Goal: Task Accomplishment & Management: Use online tool/utility

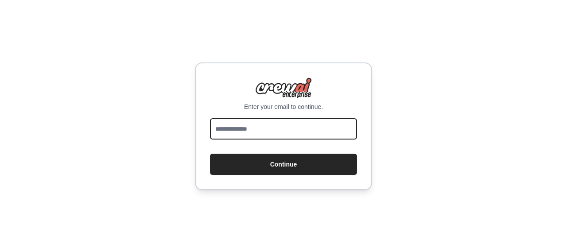
click at [320, 121] on input "email" at bounding box center [283, 128] width 147 height 21
click at [280, 138] on input "**********" at bounding box center [283, 128] width 147 height 21
click at [283, 133] on input "**********" at bounding box center [283, 128] width 147 height 21
type input "*"
click at [284, 132] on input "email" at bounding box center [283, 128] width 147 height 21
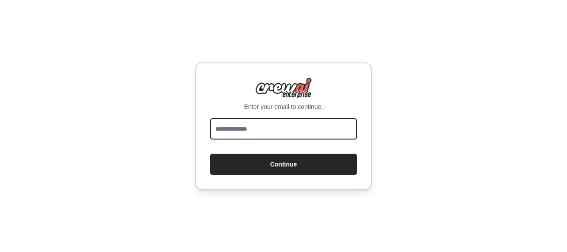
type input "**********"
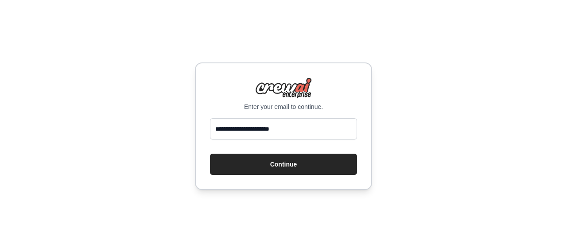
click at [300, 180] on div "**********" at bounding box center [283, 126] width 177 height 128
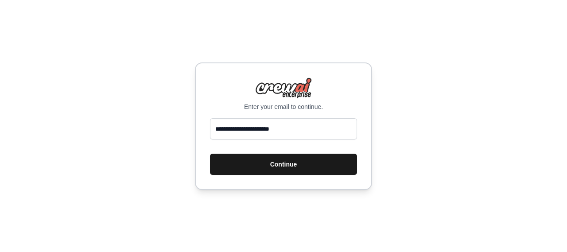
click at [301, 167] on button "Continue" at bounding box center [283, 164] width 147 height 21
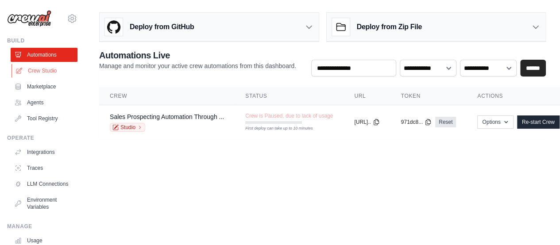
click at [56, 75] on link "Crew Studio" at bounding box center [45, 71] width 67 height 14
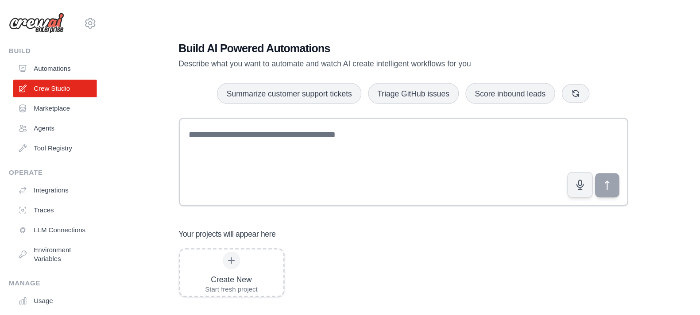
scroll to position [18, 0]
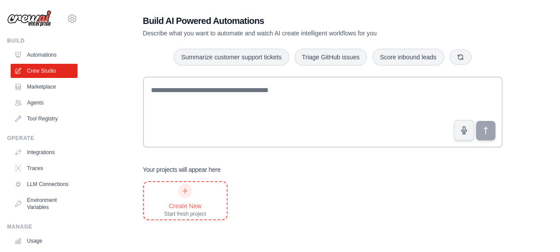
click at [193, 194] on div "Create New Start fresh project" at bounding box center [185, 201] width 42 height 34
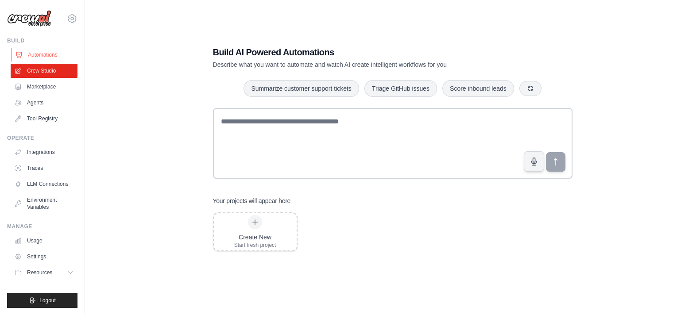
click at [44, 56] on link "Automations" at bounding box center [45, 55] width 67 height 14
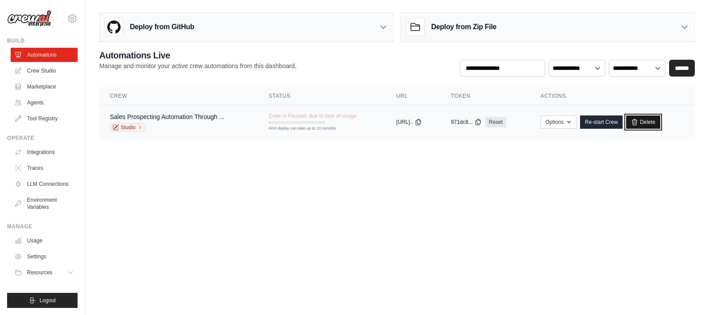
drag, startPoint x: 642, startPoint y: 117, endPoint x: 398, endPoint y: 43, distance: 255.6
click at [560, 118] on link "Delete" at bounding box center [643, 122] width 34 height 13
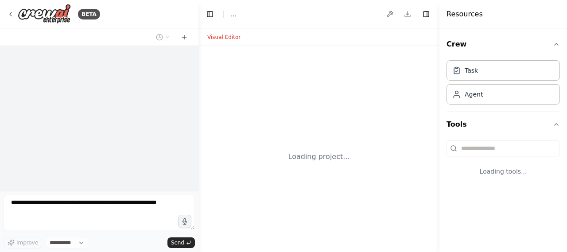
select select "****"
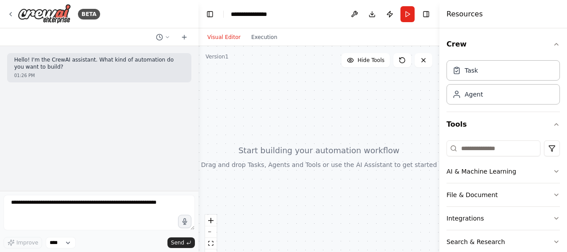
drag, startPoint x: 286, startPoint y: 128, endPoint x: 228, endPoint y: 120, distance: 59.1
click at [227, 117] on div at bounding box center [318, 156] width 241 height 221
drag, startPoint x: 278, startPoint y: 121, endPoint x: 315, endPoint y: 109, distance: 38.5
click at [315, 109] on div at bounding box center [318, 156] width 241 height 221
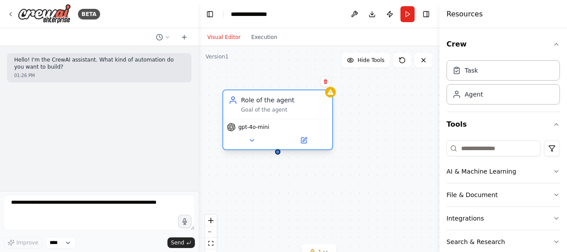
drag, startPoint x: 353, startPoint y: 132, endPoint x: 285, endPoint y: 115, distance: 69.5
click at [285, 115] on div "Role of the agent Goal of the agent" at bounding box center [277, 104] width 109 height 28
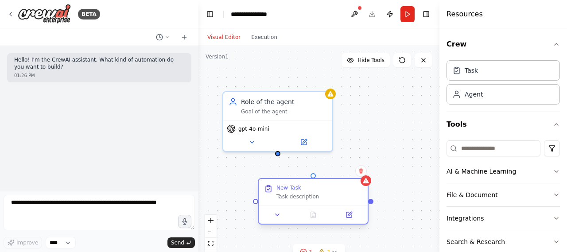
drag, startPoint x: 343, startPoint y: 206, endPoint x: 320, endPoint y: 195, distance: 26.0
click at [320, 195] on div "Task description" at bounding box center [319, 196] width 86 height 7
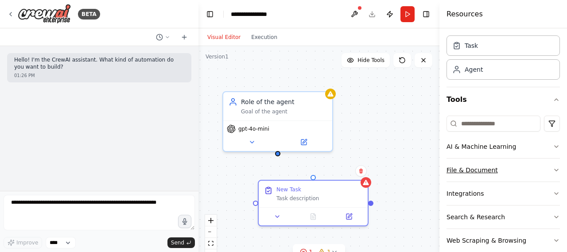
scroll to position [38, 0]
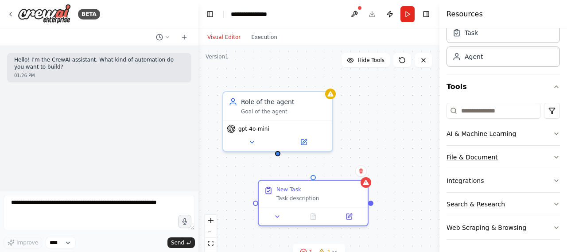
click at [553, 155] on icon "button" at bounding box center [556, 157] width 7 height 7
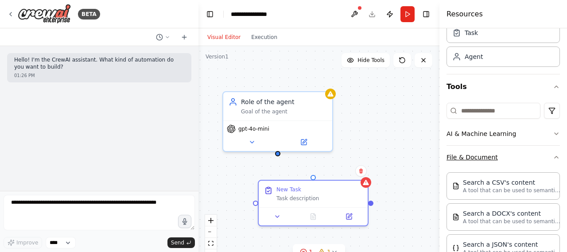
click at [544, 154] on button "File & Document" at bounding box center [503, 157] width 113 height 23
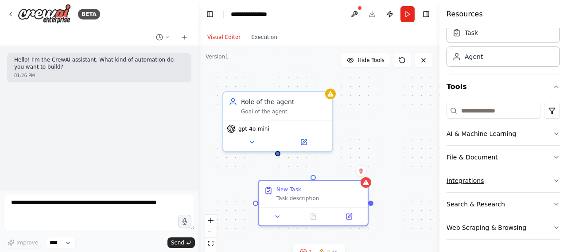
click at [542, 174] on button "Integrations" at bounding box center [503, 180] width 113 height 23
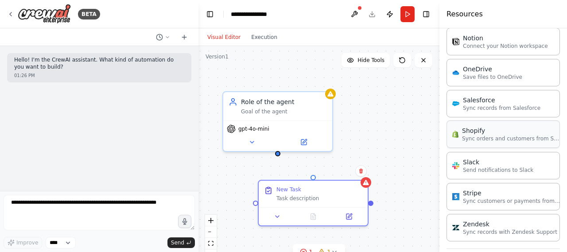
scroll to position [659, 0]
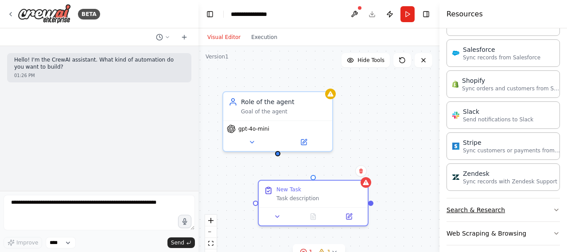
click at [538, 202] on button "Search & Research" at bounding box center [503, 209] width 113 height 23
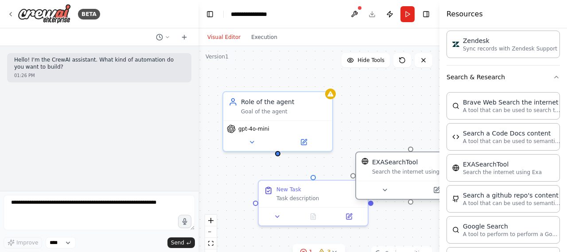
drag, startPoint x: 419, startPoint y: 186, endPoint x: 381, endPoint y: 167, distance: 42.6
click at [381, 167] on div "EXASearchTool Search the internet using Exa" at bounding box center [410, 167] width 98 height 18
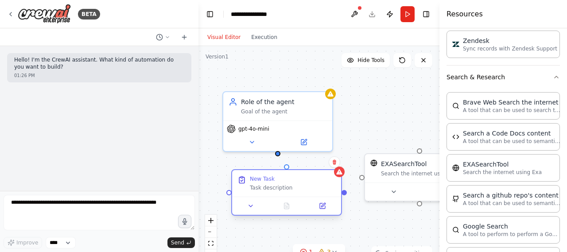
drag, startPoint x: 340, startPoint y: 201, endPoint x: 310, endPoint y: 194, distance: 30.3
click at [310, 194] on div "New Task Task description" at bounding box center [286, 183] width 109 height 27
drag, startPoint x: 276, startPoint y: 154, endPoint x: 287, endPoint y: 167, distance: 17.0
click at [287, 167] on div "Role of the agent Goal of the agent gpt-4o-mini New Task Task description EXASe…" at bounding box center [325, 130] width 241 height 221
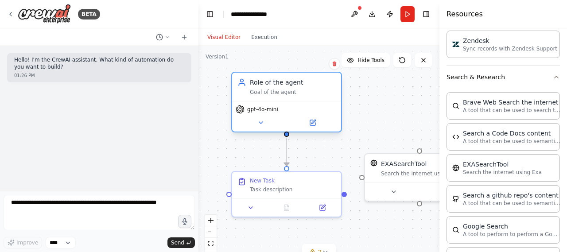
drag, startPoint x: 308, startPoint y: 112, endPoint x: 316, endPoint y: 98, distance: 15.9
click at [316, 98] on div "Role of the agent Goal of the agent" at bounding box center [286, 87] width 109 height 28
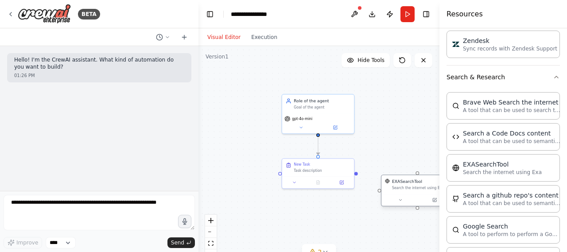
drag, startPoint x: 395, startPoint y: 164, endPoint x: 404, endPoint y: 195, distance: 32.7
click at [404, 195] on div "EXASearchTool Search the internet using Exa" at bounding box center [417, 191] width 73 height 32
drag, startPoint x: 414, startPoint y: 188, endPoint x: 385, endPoint y: 197, distance: 30.5
click at [358, 194] on div "Search the internet using Exa" at bounding box center [363, 193] width 58 height 5
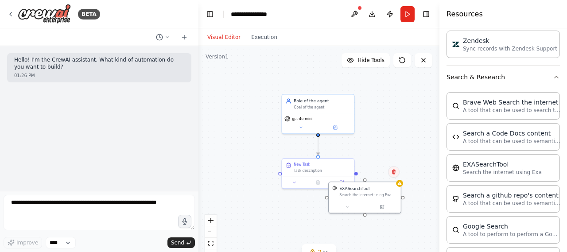
click at [396, 176] on button at bounding box center [394, 172] width 12 height 12
click at [388, 171] on button at bounding box center [394, 172] width 12 height 12
click at [392, 173] on icon at bounding box center [393, 171] width 5 height 5
click at [372, 172] on button "Confirm" at bounding box center [368, 172] width 31 height 11
click at [367, 174] on button "Confirm" at bounding box center [368, 171] width 31 height 11
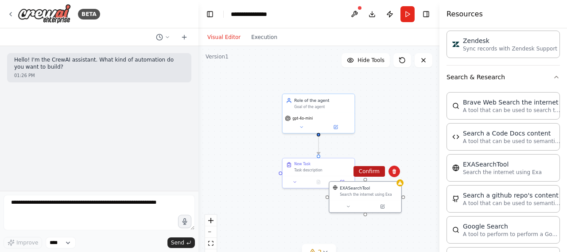
click at [372, 174] on button "Confirm" at bounding box center [368, 171] width 31 height 11
click at [372, 174] on div ".deletable-edge-delete-btn { width: 20px; height: 20px; border: 0px solid #ffff…" at bounding box center [318, 156] width 241 height 221
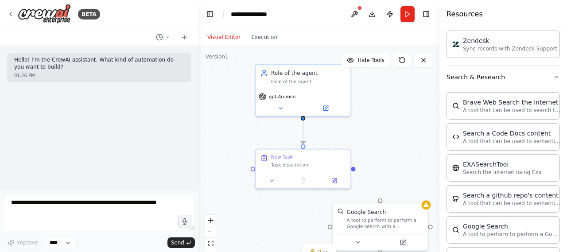
drag, startPoint x: 397, startPoint y: 178, endPoint x: 387, endPoint y: 120, distance: 58.8
click at [387, 120] on div ".deletable-edge-delete-btn { width: 20px; height: 20px; border: 0px solid #ffff…" at bounding box center [318, 156] width 241 height 221
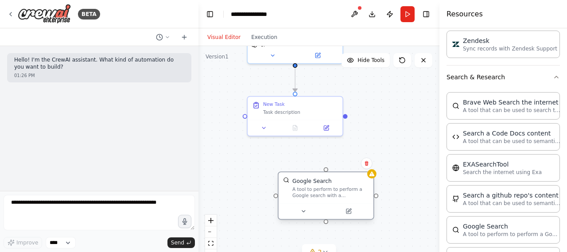
drag, startPoint x: 394, startPoint y: 175, endPoint x: 350, endPoint y: 200, distance: 50.8
click at [350, 200] on div "Google Search A tool to perform to perform a Google search with a search_query." at bounding box center [326, 187] width 95 height 31
drag, startPoint x: 346, startPoint y: 116, endPoint x: 326, endPoint y: 168, distance: 56.1
click at [326, 168] on div ".deletable-edge-delete-btn { width: 20px; height: 20px; border: 0px solid #ffff…" at bounding box center [318, 156] width 241 height 221
drag, startPoint x: 326, startPoint y: 171, endPoint x: 345, endPoint y: 117, distance: 56.3
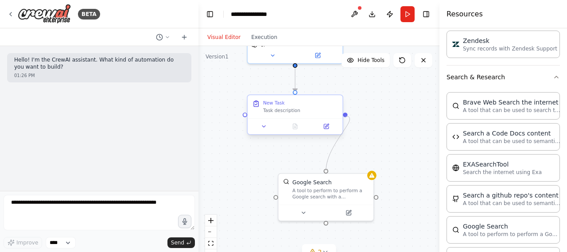
click at [345, 117] on div ".deletable-edge-delete-btn { width: 20px; height: 20px; border: 0px solid #ffff…" at bounding box center [318, 156] width 241 height 221
drag, startPoint x: 244, startPoint y: 116, endPoint x: 326, endPoint y: 172, distance: 99.8
click at [326, 158] on div "Role of the agent Goal of the agent gpt-4o-mini New Task Task description Googl…" at bounding box center [329, 61] width 210 height 193
click at [257, 125] on button at bounding box center [264, 126] width 27 height 9
click at [265, 128] on icon at bounding box center [264, 127] width 6 height 6
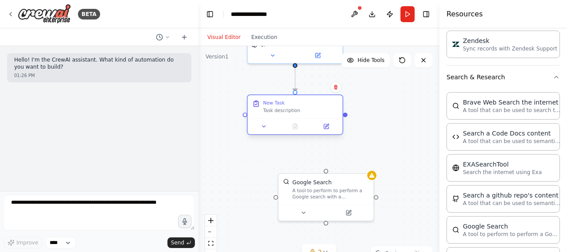
click at [268, 132] on div at bounding box center [295, 126] width 95 height 16
click at [268, 124] on button at bounding box center [264, 126] width 27 height 9
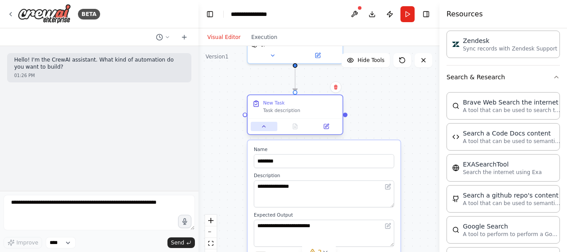
click at [268, 124] on button at bounding box center [264, 126] width 27 height 9
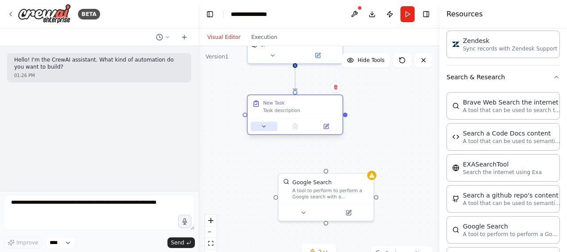
click at [268, 124] on button at bounding box center [264, 126] width 27 height 9
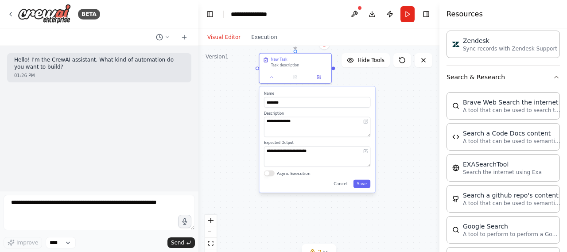
drag, startPoint x: 414, startPoint y: 171, endPoint x: 389, endPoint y: 113, distance: 63.1
click at [389, 113] on div ".deletable-edge-delete-btn { width: 20px; height: 20px; border: 0px solid #ffff…" at bounding box center [318, 156] width 241 height 221
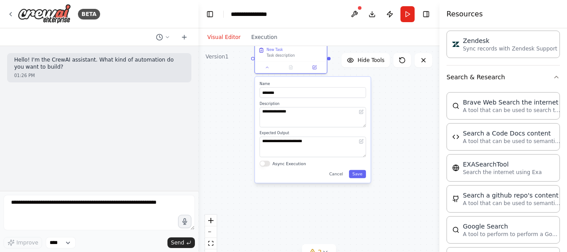
click at [398, 131] on div ".deletable-edge-delete-btn { width: 20px; height: 20px; border: 0px solid #ffff…" at bounding box center [318, 156] width 241 height 221
drag, startPoint x: 331, startPoint y: 121, endPoint x: 324, endPoint y: 220, distance: 99.4
click at [324, 212] on div "Google Search A tool to perform to perform a Google search with a search_query." at bounding box center [308, 200] width 72 height 23
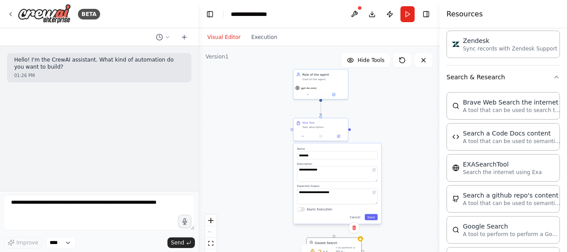
drag, startPoint x: 377, startPoint y: 109, endPoint x: 387, endPoint y: 164, distance: 55.9
click at [387, 164] on div ".deletable-edge-delete-btn { width: 20px; height: 20px; border: 0px solid #ffff…" at bounding box center [318, 156] width 241 height 221
click at [317, 82] on div "Role of the agent Goal of the agent" at bounding box center [321, 76] width 54 height 14
click at [327, 77] on div "Goal of the agent" at bounding box center [324, 79] width 43 height 4
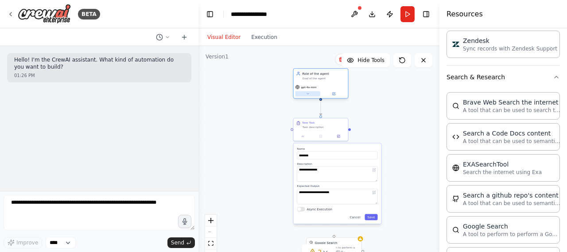
click at [308, 95] on icon at bounding box center [308, 94] width 4 height 4
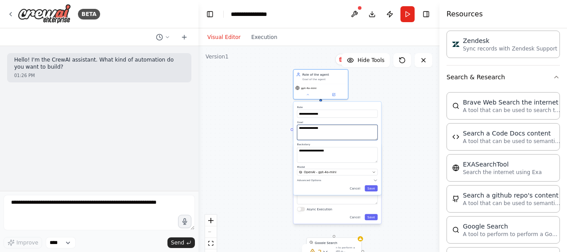
click at [336, 131] on textarea "**********" at bounding box center [337, 133] width 81 height 16
drag, startPoint x: 337, startPoint y: 131, endPoint x: 283, endPoint y: 125, distance: 53.9
click at [295, 131] on div "**********" at bounding box center [338, 148] width 88 height 93
type textarea "**********"
drag, startPoint x: 345, startPoint y: 155, endPoint x: 282, endPoint y: 156, distance: 62.9
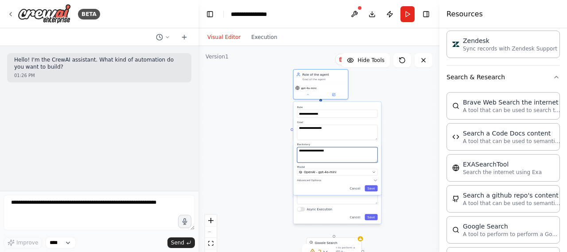
click at [284, 156] on div ".deletable-edge-delete-btn { width: 20px; height: 20px; border: 0px solid #ffff…" at bounding box center [318, 156] width 241 height 221
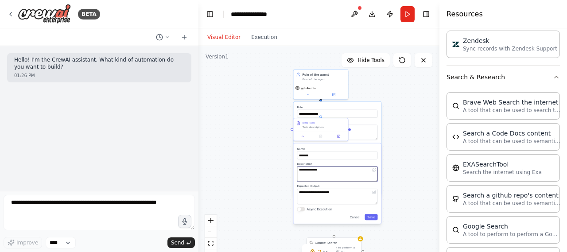
click at [328, 167] on textarea "**********" at bounding box center [337, 175] width 81 height 16
click at [300, 97] on div "gpt-4o-mini" at bounding box center [321, 91] width 54 height 16
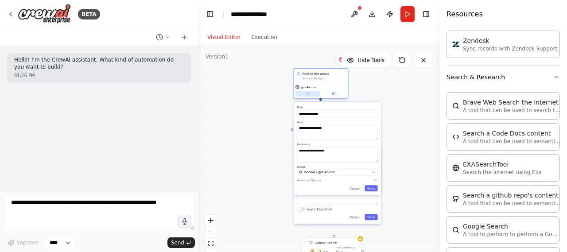
click at [301, 93] on button at bounding box center [307, 93] width 25 height 5
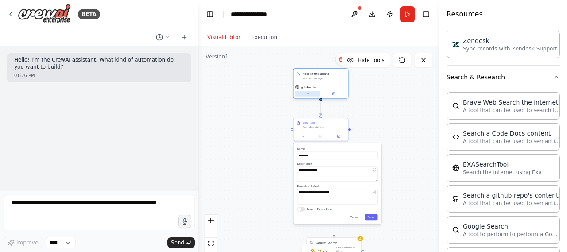
click at [301, 93] on button at bounding box center [307, 93] width 25 height 5
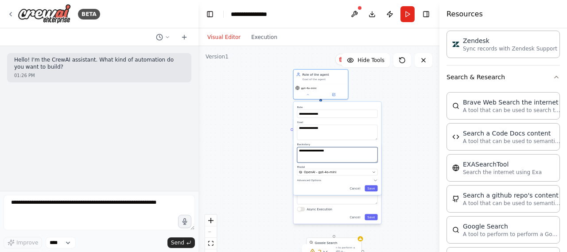
drag, startPoint x: 309, startPoint y: 147, endPoint x: 249, endPoint y: 140, distance: 60.7
click at [249, 140] on div ".deletable-edge-delete-btn { width: 20px; height: 20px; border: 0px solid #ffff…" at bounding box center [318, 156] width 241 height 221
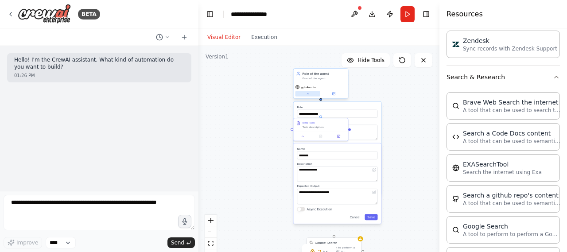
click at [307, 94] on icon at bounding box center [308, 94] width 4 height 4
drag, startPoint x: 322, startPoint y: 82, endPoint x: 264, endPoint y: 85, distance: 58.1
click at [264, 85] on div "Role of the agent Goal of the agent" at bounding box center [268, 80] width 54 height 14
click at [249, 97] on icon at bounding box center [251, 99] width 4 height 4
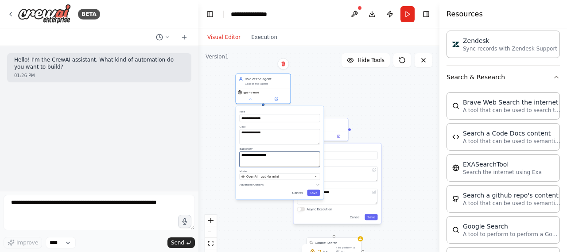
click at [282, 158] on textarea "**********" at bounding box center [280, 159] width 81 height 16
type textarea "**********"
click at [285, 140] on textarea "**********" at bounding box center [280, 137] width 81 height 16
type textarea "**********"
click at [316, 175] on icon "button" at bounding box center [317, 177] width 4 height 4
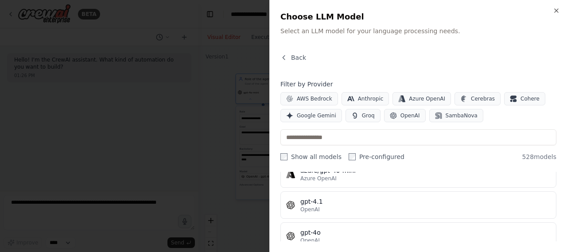
scroll to position [0, 0]
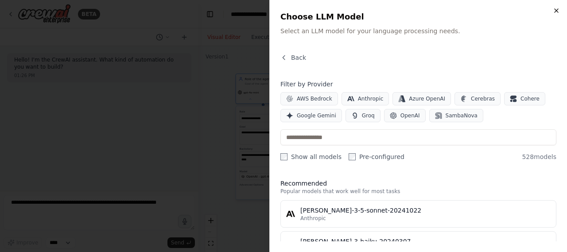
click at [559, 8] on icon "button" at bounding box center [556, 10] width 7 height 7
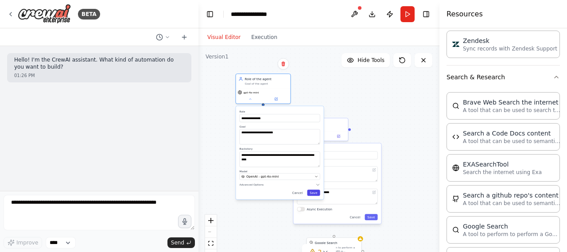
click at [314, 190] on button "Save" at bounding box center [313, 193] width 13 height 6
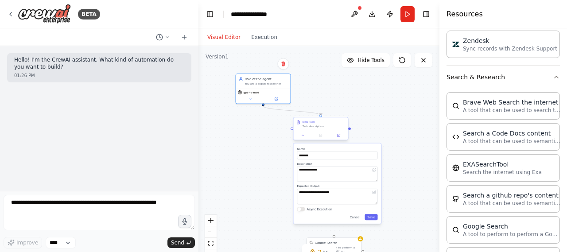
click at [308, 128] on div "New Task Task description" at bounding box center [321, 123] width 54 height 13
click at [308, 126] on div "Task description" at bounding box center [324, 126] width 43 height 4
click at [318, 124] on div "Task description" at bounding box center [324, 126] width 43 height 4
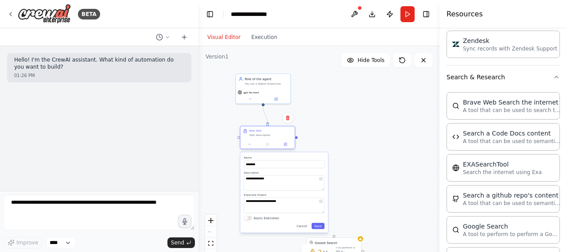
drag, startPoint x: 294, startPoint y: 129, endPoint x: 272, endPoint y: 133, distance: 22.6
click at [272, 133] on div "Task description" at bounding box center [270, 135] width 43 height 4
click at [280, 180] on textarea "**********" at bounding box center [284, 183] width 81 height 16
type textarea "**********"
click at [293, 160] on input "********" at bounding box center [284, 164] width 81 height 8
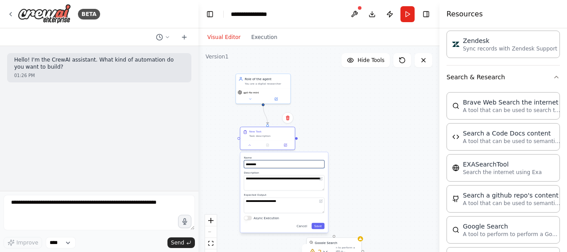
type input "*********"
click at [294, 199] on textarea "**********" at bounding box center [284, 206] width 81 height 16
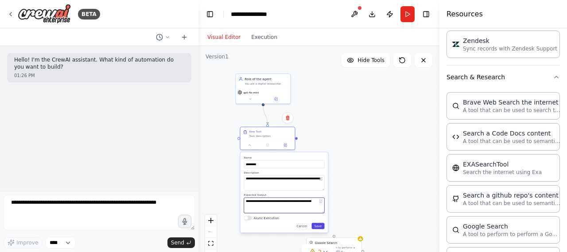
type textarea "**********"
click at [322, 226] on button "Save" at bounding box center [317, 226] width 13 height 6
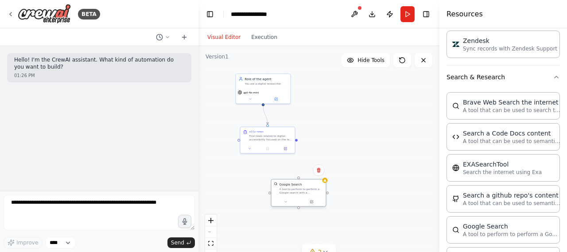
drag, startPoint x: 342, startPoint y: 246, endPoint x: 307, endPoint y: 186, distance: 70.1
click at [307, 186] on div "Google Search A tool to perform to perform a Google search with a search_query." at bounding box center [302, 188] width 44 height 12
drag, startPoint x: 239, startPoint y: 140, endPoint x: 299, endPoint y: 181, distance: 72.9
click at [299, 153] on div "Role of the agent You are a digital researcher gpt-4o-mini a11y news Find news …" at bounding box center [340, 98] width 120 height 111
drag, startPoint x: 287, startPoint y: 145, endPoint x: 312, endPoint y: 141, distance: 25.1
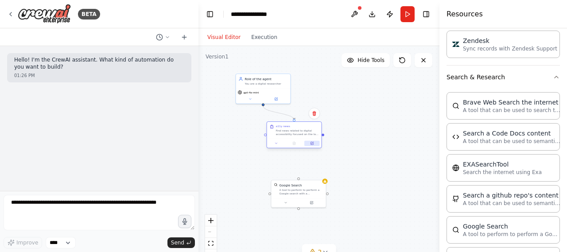
click at [312, 141] on button at bounding box center [311, 143] width 15 height 5
click at [361, 134] on div ".deletable-edge-delete-btn { width: 20px; height: 20px; border: 0px solid #ffff…" at bounding box center [318, 156] width 241 height 221
drag, startPoint x: 307, startPoint y: 186, endPoint x: 293, endPoint y: 178, distance: 16.7
click at [293, 178] on div "Google Search A tool to perform to perform a Google search with a search_query." at bounding box center [288, 179] width 44 height 12
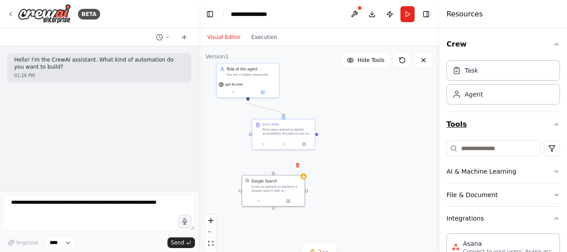
click at [534, 123] on button "Tools" at bounding box center [503, 124] width 113 height 25
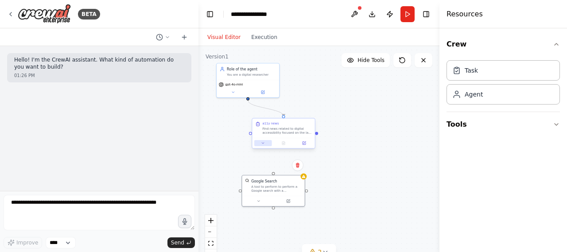
click at [264, 145] on button at bounding box center [262, 143] width 17 height 6
click at [267, 144] on button at bounding box center [264, 143] width 17 height 6
click at [268, 142] on button at bounding box center [264, 143] width 17 height 6
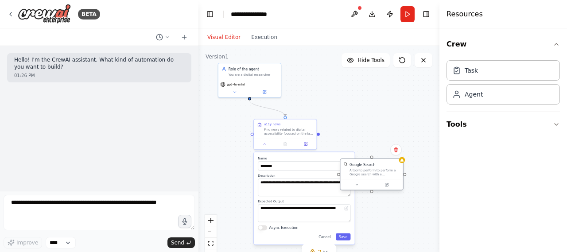
drag, startPoint x: 280, startPoint y: 178, endPoint x: 374, endPoint y: 159, distance: 96.2
click at [374, 159] on div "Google Search A tool to perform to perform a Google search with a search_query." at bounding box center [371, 169] width 62 height 20
click at [316, 209] on textarea "**********" at bounding box center [304, 213] width 93 height 18
click at [315, 214] on textarea "**********" at bounding box center [304, 213] width 93 height 18
type textarea "**********"
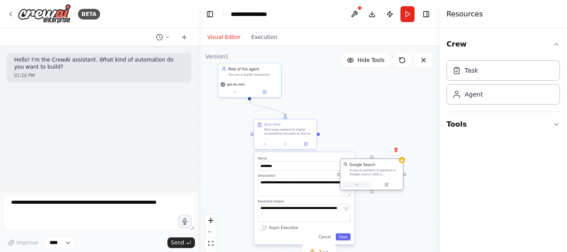
click at [362, 182] on button at bounding box center [356, 185] width 29 height 6
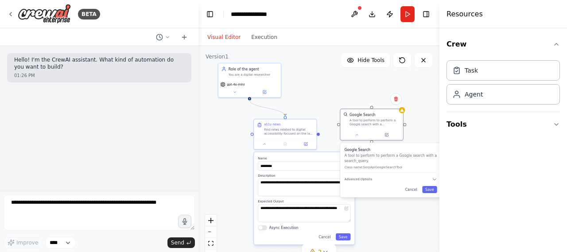
drag, startPoint x: 408, startPoint y: 213, endPoint x: 407, endPoint y: 161, distance: 51.4
click at [407, 161] on p "A tool to perform to perform a Google search with a search_query." at bounding box center [391, 158] width 93 height 10
click at [412, 190] on button "Cancel" at bounding box center [411, 189] width 18 height 7
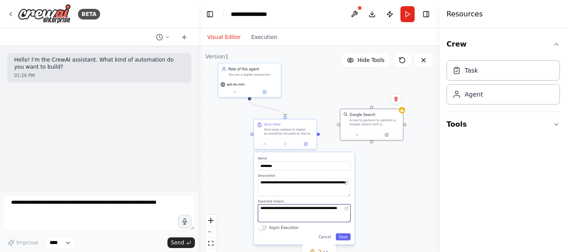
click at [306, 212] on textarea "**********" at bounding box center [304, 213] width 93 height 18
click at [320, 190] on textarea "**********" at bounding box center [304, 188] width 93 height 18
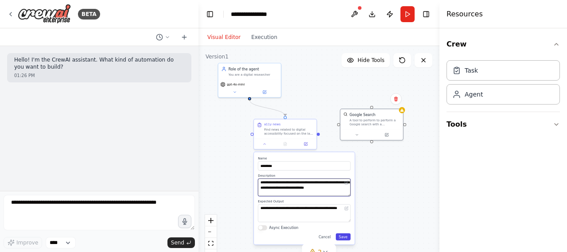
type textarea "**********"
click at [342, 238] on button "Save" at bounding box center [343, 236] width 15 height 7
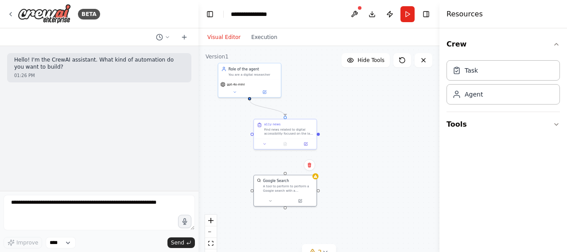
drag, startPoint x: 371, startPoint y: 122, endPoint x: 336, endPoint y: 153, distance: 46.8
click at [279, 192] on div "Google Search A tool to perform to perform a Google search with a search_query." at bounding box center [285, 185] width 62 height 20
click at [354, 16] on button at bounding box center [354, 14] width 14 height 16
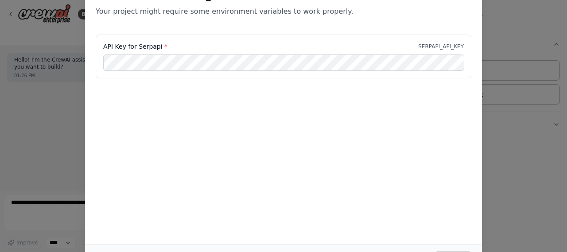
click at [486, 145] on div "Environment configuration Your project might require some environment variables…" at bounding box center [283, 126] width 567 height 252
click at [250, 53] on div "API Key for Serpapi * SERPAPI_API_KEY" at bounding box center [284, 57] width 376 height 44
click at [522, 166] on div "Environment configuration Your project might require some environment variables…" at bounding box center [283, 126] width 567 height 252
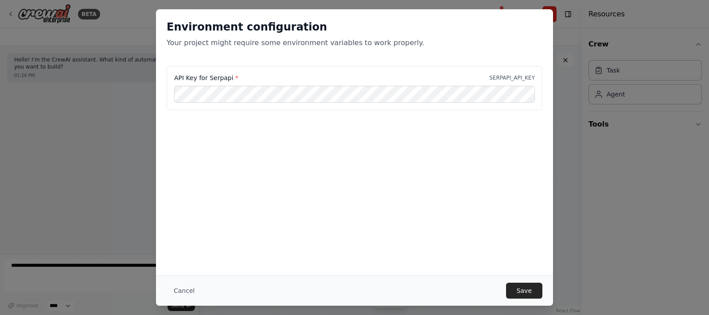
drag, startPoint x: 543, startPoint y: 0, endPoint x: 425, endPoint y: 212, distance: 242.7
click at [426, 212] on div "Environment configuration Your project might require some environment variables…" at bounding box center [354, 142] width 397 height 266
click at [522, 252] on button "Save" at bounding box center [524, 291] width 36 height 16
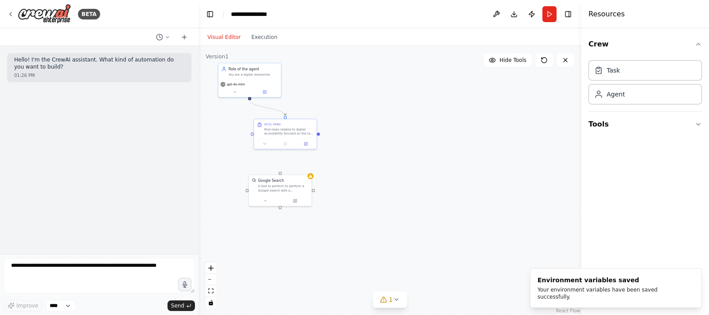
click at [484, 151] on div ".deletable-edge-delete-btn { width: 20px; height: 20px; border: 0px solid #ffff…" at bounding box center [389, 180] width 383 height 269
click at [498, 16] on button at bounding box center [496, 14] width 14 height 16
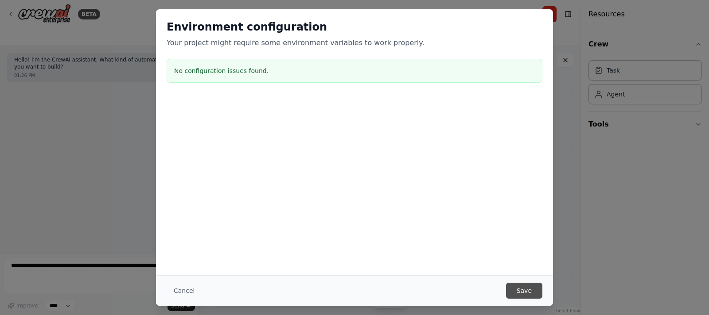
click at [524, 252] on button "Save" at bounding box center [524, 291] width 36 height 16
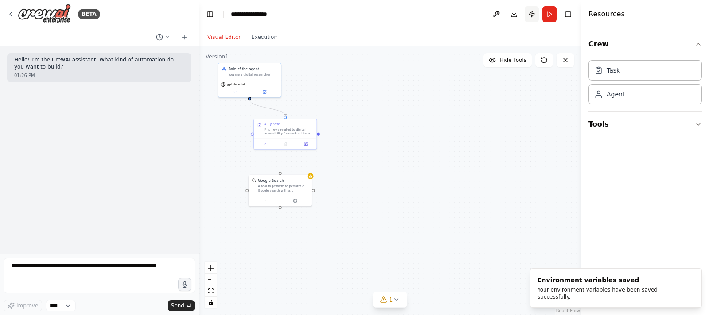
click at [528, 14] on button "Publish" at bounding box center [531, 14] width 14 height 16
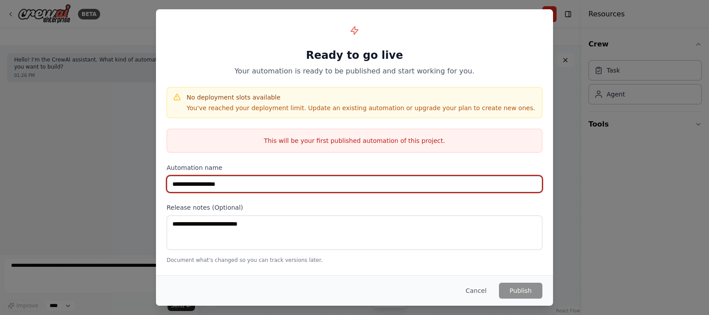
click at [343, 186] on input "**********" at bounding box center [355, 184] width 376 height 17
click at [309, 188] on input "**********" at bounding box center [355, 184] width 376 height 17
drag, startPoint x: 306, startPoint y: 185, endPoint x: 258, endPoint y: 182, distance: 47.5
click at [258, 182] on input "**********" at bounding box center [355, 184] width 376 height 17
type input "**********"
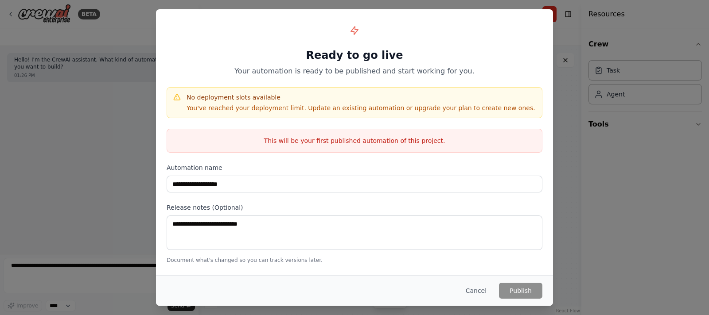
click at [283, 212] on div "Release notes (Optional) Document what's changed so you can track versions late…" at bounding box center [355, 233] width 376 height 61
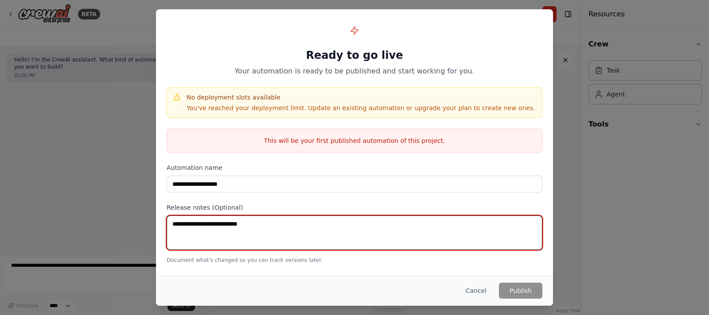
click at [287, 222] on textarea at bounding box center [355, 233] width 376 height 35
type textarea "*"
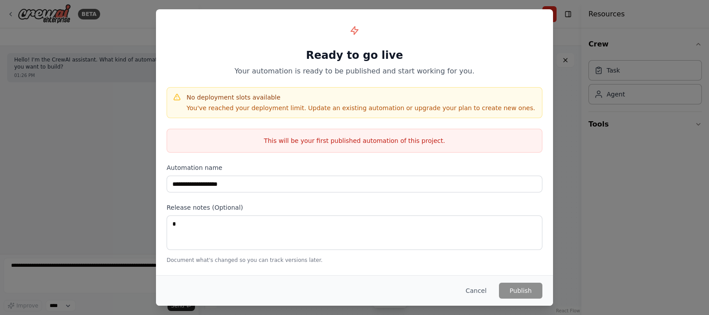
click at [489, 252] on button "Cancel" at bounding box center [475, 291] width 35 height 16
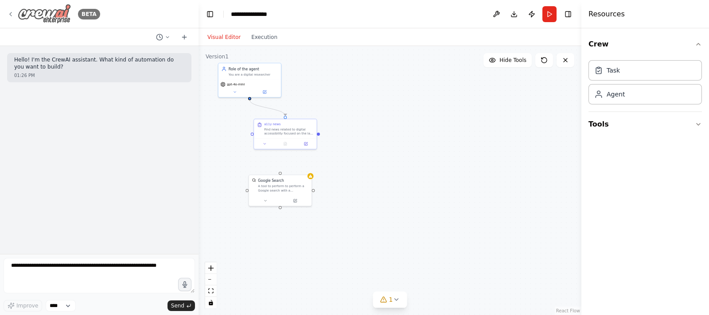
click at [12, 12] on icon at bounding box center [10, 14] width 7 height 7
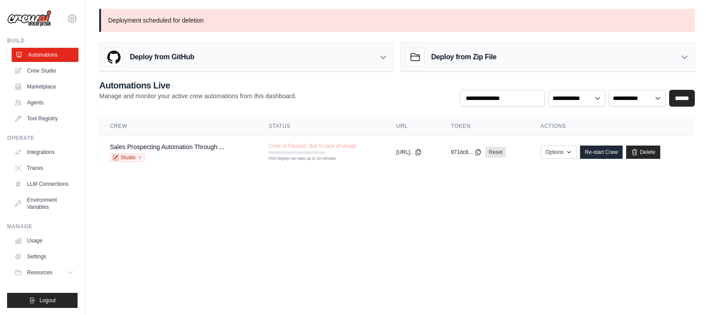
click at [54, 54] on link "Automations" at bounding box center [45, 55] width 67 height 14
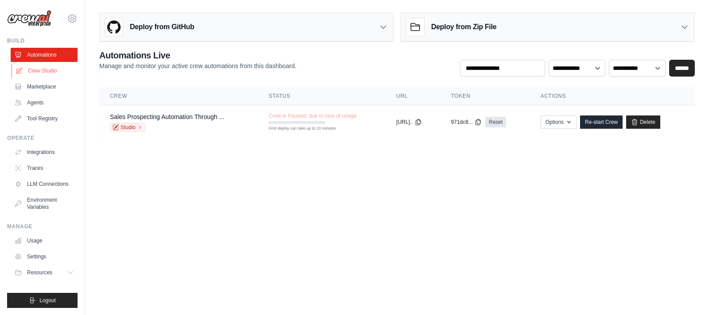
click at [55, 68] on link "Crew Studio" at bounding box center [45, 71] width 67 height 14
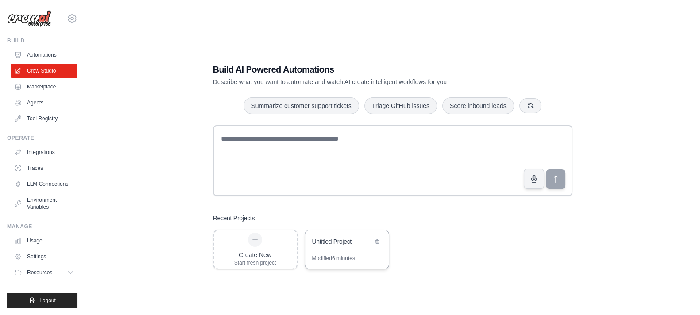
click at [332, 250] on div "Untitled Project" at bounding box center [347, 242] width 84 height 25
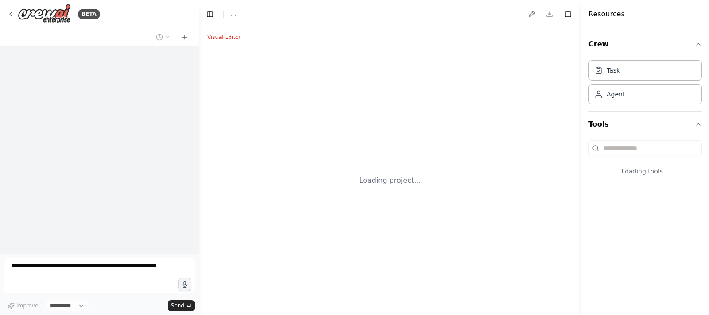
select select "****"
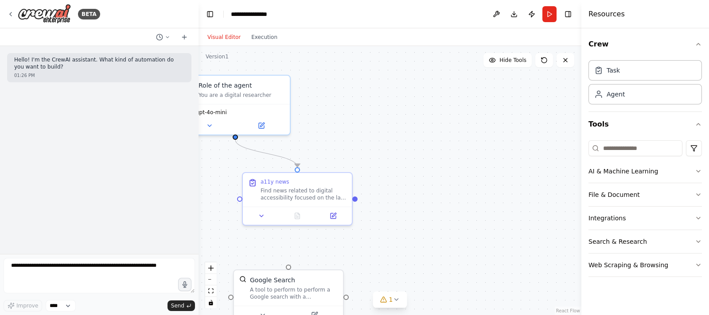
drag, startPoint x: 327, startPoint y: 240, endPoint x: 445, endPoint y: 190, distance: 127.7
click at [439, 190] on div ".deletable-edge-delete-btn { width: 20px; height: 20px; border: 0px solid #ffff…" at bounding box center [389, 180] width 383 height 269
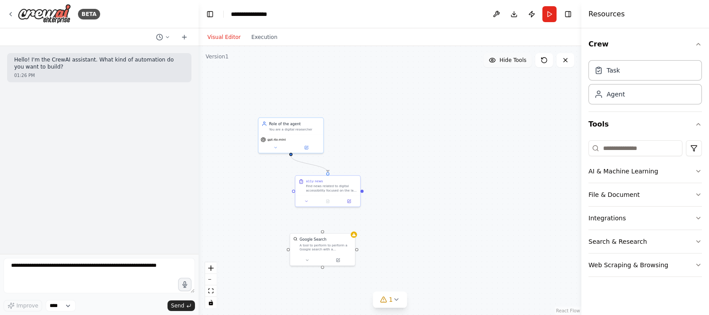
drag, startPoint x: 480, startPoint y: 140, endPoint x: 523, endPoint y: 64, distance: 87.9
click at [421, 145] on div ".deletable-edge-delete-btn { width: 20px; height: 20px; border: 0px solid #ffff…" at bounding box center [389, 180] width 383 height 269
click at [533, 14] on button "Publish" at bounding box center [531, 14] width 14 height 16
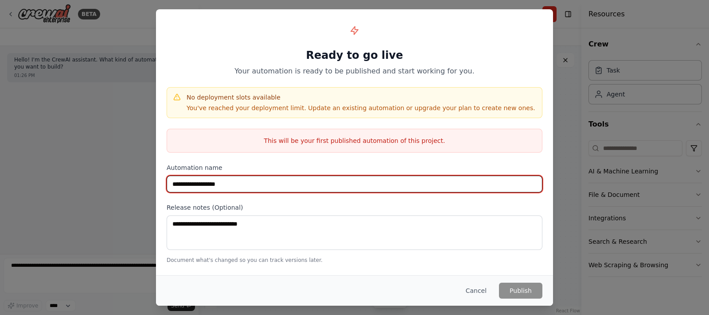
click at [307, 179] on input "**********" at bounding box center [355, 184] width 376 height 17
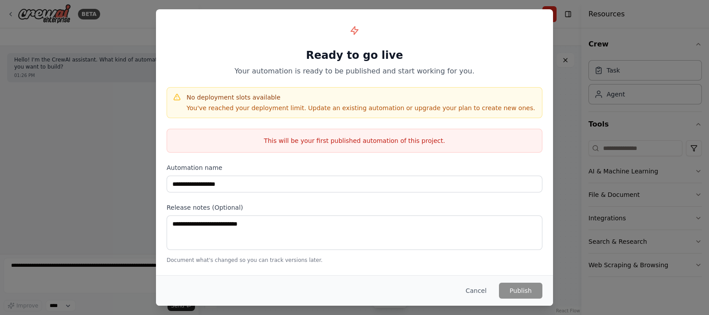
click at [488, 266] on div "**********" at bounding box center [354, 141] width 397 height 265
click at [482, 290] on button "Cancel" at bounding box center [475, 291] width 35 height 16
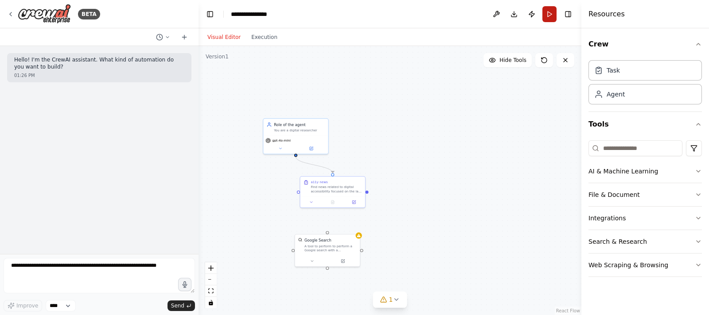
click at [546, 8] on button "Run" at bounding box center [549, 14] width 14 height 16
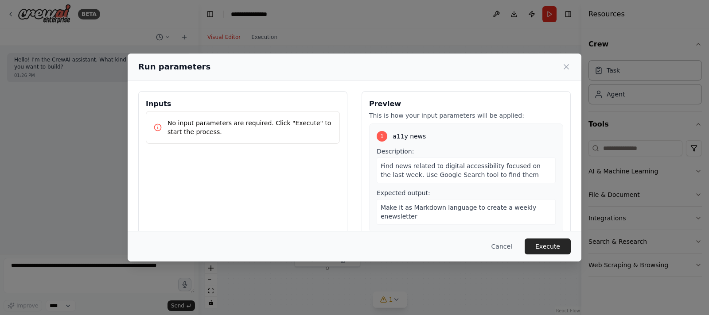
scroll to position [19, 0]
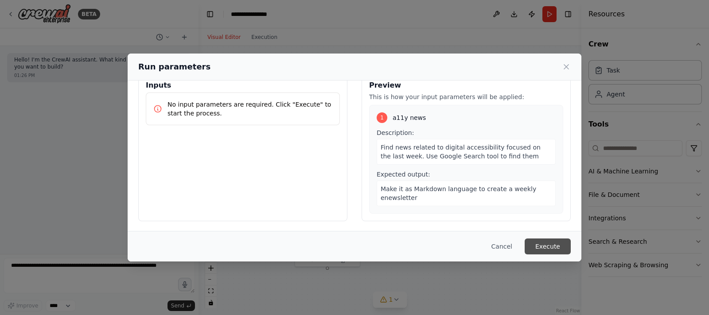
click at [559, 245] on button "Execute" at bounding box center [547, 247] width 46 height 16
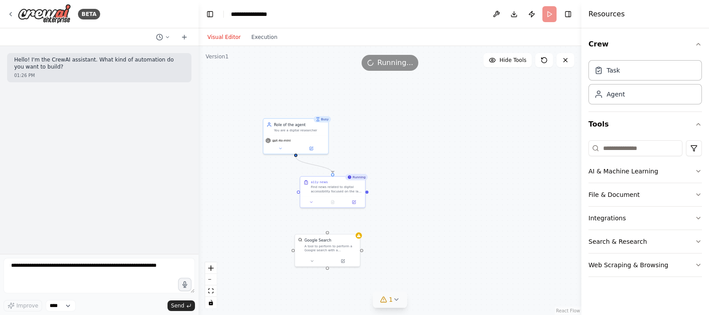
click at [396, 303] on icon at bounding box center [395, 299] width 7 height 7
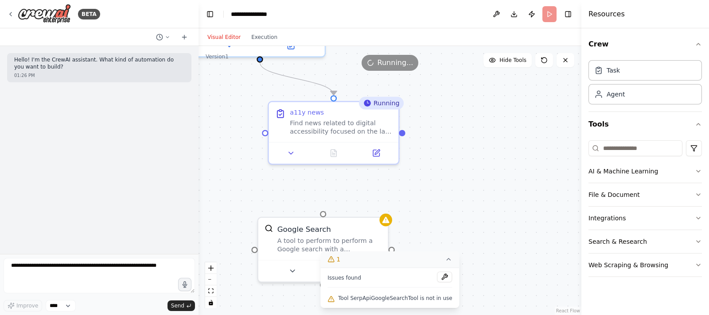
drag, startPoint x: 451, startPoint y: 156, endPoint x: 461, endPoint y: 119, distance: 37.9
click at [461, 122] on div ".deletable-edge-delete-btn { width: 20px; height: 20px; border: 0px solid #ffff…" at bounding box center [389, 180] width 383 height 269
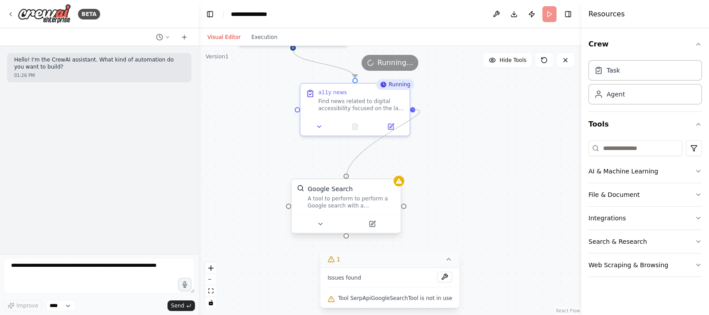
drag, startPoint x: 413, startPoint y: 109, endPoint x: 346, endPoint y: 178, distance: 95.9
click at [346, 178] on div "Busy Role of the agent You are a digital researcher gpt-4o-mini Running a11y ne…" at bounding box center [517, 57] width 383 height 269
drag, startPoint x: 412, startPoint y: 107, endPoint x: 403, endPoint y: 207, distance: 100.1
click at [403, 193] on div "Role of the agent You are a digital researcher gpt-4o-mini Completed a11y news …" at bounding box center [517, 57] width 383 height 269
drag, startPoint x: 413, startPoint y: 109, endPoint x: 289, endPoint y: 211, distance: 160.6
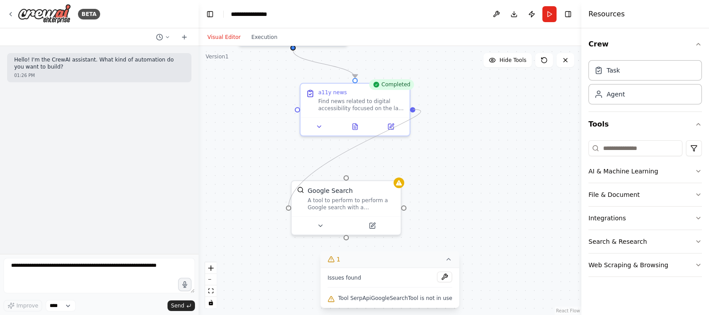
click at [289, 211] on div ".deletable-edge-delete-btn { width: 20px; height: 20px; border: 0px solid #ffff…" at bounding box center [389, 180] width 383 height 269
drag, startPoint x: 413, startPoint y: 110, endPoint x: 344, endPoint y: 235, distance: 142.8
click at [344, 193] on div "Role of the agent You are a digital researcher gpt-4o-mini Completed a11y news …" at bounding box center [517, 57] width 383 height 269
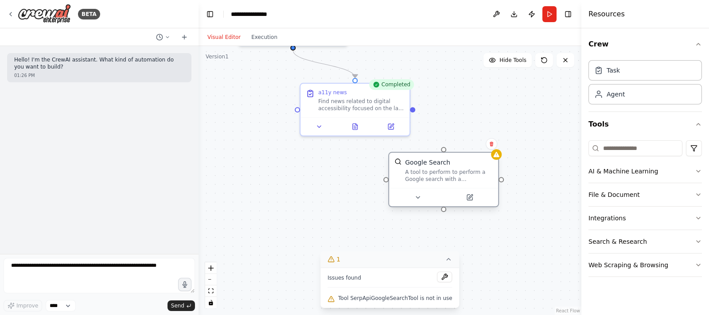
drag, startPoint x: 369, startPoint y: 188, endPoint x: 509, endPoint y: 134, distance: 150.2
click at [493, 158] on div "Google Search" at bounding box center [449, 162] width 88 height 9
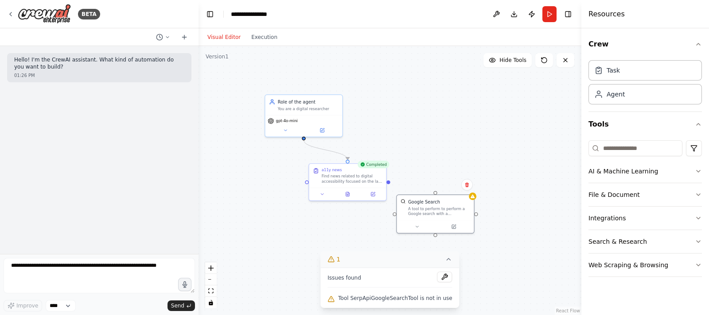
drag, startPoint x: 427, startPoint y: 89, endPoint x: 394, endPoint y: 153, distance: 71.5
click at [394, 153] on div ".deletable-edge-delete-btn { width: 20px; height: 20px; border: 0px solid #ffff…" at bounding box center [389, 180] width 383 height 269
click at [299, 142] on div ".deletable-edge-delete-btn { width: 20px; height: 20px; border: 0px solid #ffff…" at bounding box center [389, 180] width 383 height 269
drag, startPoint x: 298, startPoint y: 140, endPoint x: 427, endPoint y: 196, distance: 140.7
click at [427, 196] on div "Role of the agent You are a digital researcher gpt-4o-mini Completed a11y news …" at bounding box center [457, 148] width 271 height 190
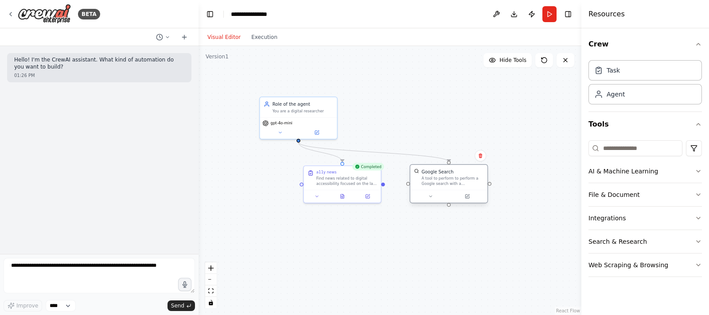
drag, startPoint x: 454, startPoint y: 209, endPoint x: 470, endPoint y: 179, distance: 34.3
click at [470, 179] on div "A tool to perform to perform a Google search with a search_query." at bounding box center [452, 181] width 62 height 10
drag, startPoint x: 547, startPoint y: 11, endPoint x: 544, endPoint y: 17, distance: 6.6
click at [546, 11] on button "Run" at bounding box center [549, 14] width 14 height 16
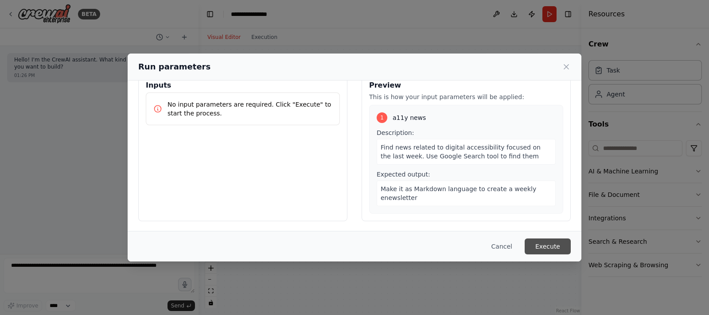
click at [559, 242] on button "Execute" at bounding box center [547, 247] width 46 height 16
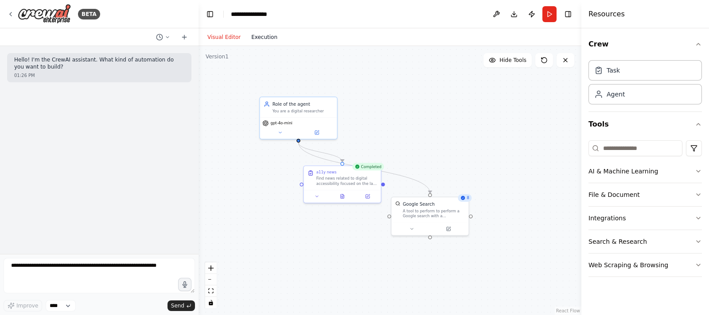
click at [256, 42] on button "Execution" at bounding box center [264, 37] width 37 height 11
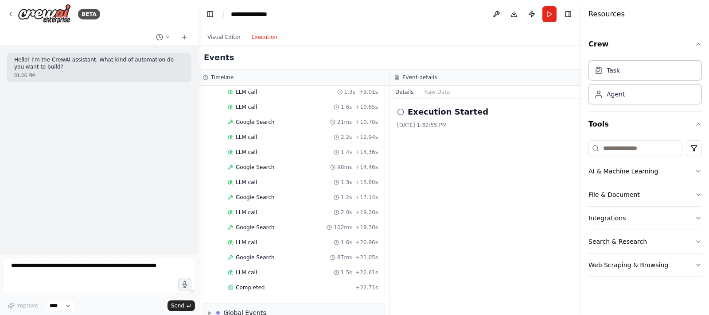
scroll to position [181, 0]
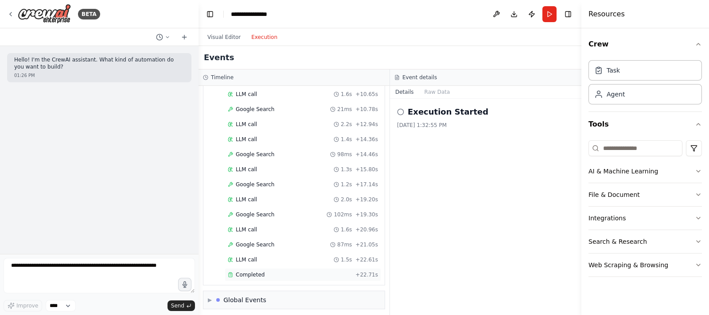
click at [260, 272] on span "Completed" at bounding box center [250, 275] width 29 height 7
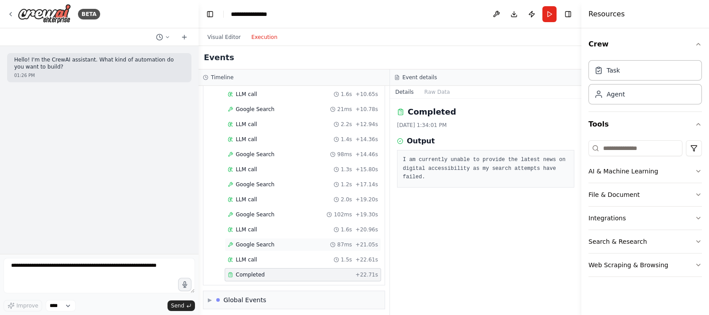
click at [284, 241] on div "Google Search 87ms + 21.05s" at bounding box center [303, 244] width 150 height 7
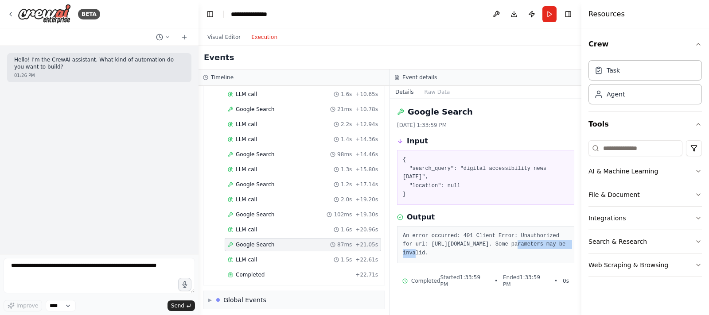
drag, startPoint x: 474, startPoint y: 243, endPoint x: 536, endPoint y: 234, distance: 62.3
click at [536, 234] on pre "An error occurred: 401 Client Error: Unauthorized for url: https://serpapi.com/…" at bounding box center [486, 245] width 166 height 26
click at [536, 233] on pre "An error occurred: 401 Client Error: Unauthorized for url: https://serpapi.com/…" at bounding box center [486, 245] width 166 height 26
click at [259, 44] on div "Visual Editor Execution" at bounding box center [242, 37] width 81 height 18
click at [216, 40] on button "Visual Editor" at bounding box center [224, 37] width 44 height 11
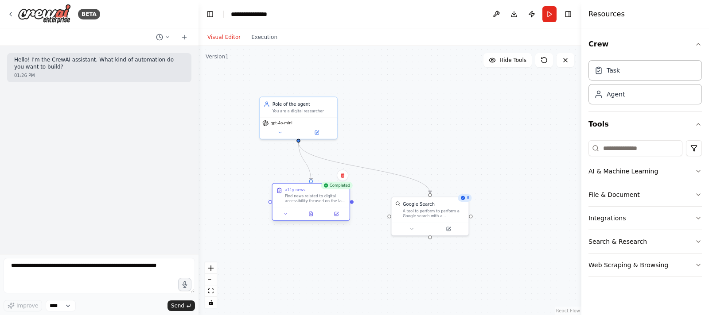
drag, startPoint x: 353, startPoint y: 174, endPoint x: 328, endPoint y: 197, distance: 33.5
click at [315, 194] on div "a11y news Find news related to digital accessibility focused on the last week. …" at bounding box center [315, 195] width 61 height 16
click at [430, 210] on div "A tool to perform to perform a Google search with a search_query." at bounding box center [434, 213] width 62 height 10
click at [408, 228] on button at bounding box center [411, 228] width 35 height 8
click at [422, 288] on div "Google Search A tool to perform to perform a Google search with a search_query.…" at bounding box center [453, 272] width 124 height 67
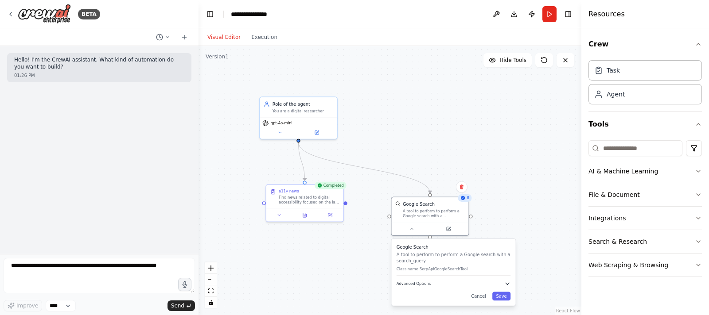
click at [431, 283] on button "Advanced Options" at bounding box center [453, 284] width 114 height 6
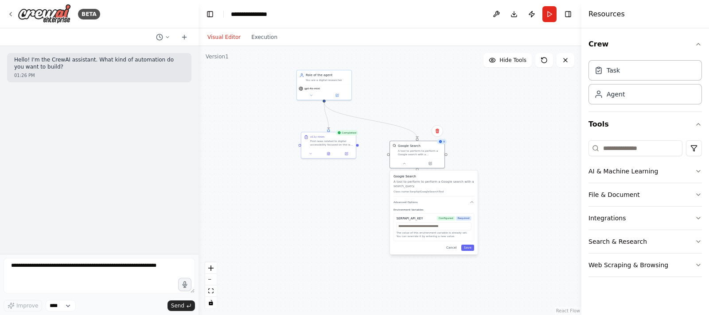
drag, startPoint x: 538, startPoint y: 258, endPoint x: 514, endPoint y: 183, distance: 78.9
click at [514, 183] on div ".deletable-edge-delete-btn { width: 20px; height: 20px; border: 0px solid #ffff…" at bounding box center [389, 180] width 383 height 269
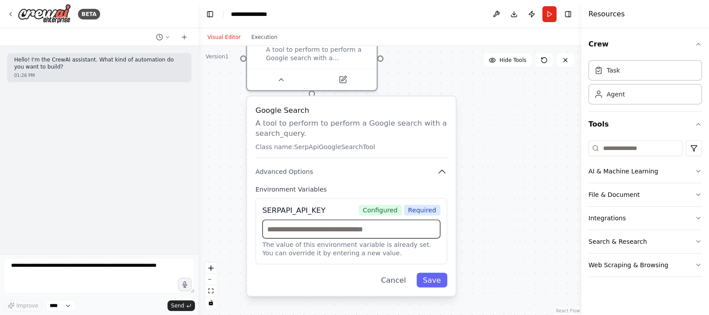
click at [356, 235] on input "text" at bounding box center [351, 229] width 178 height 19
click at [496, 11] on button at bounding box center [496, 14] width 14 height 16
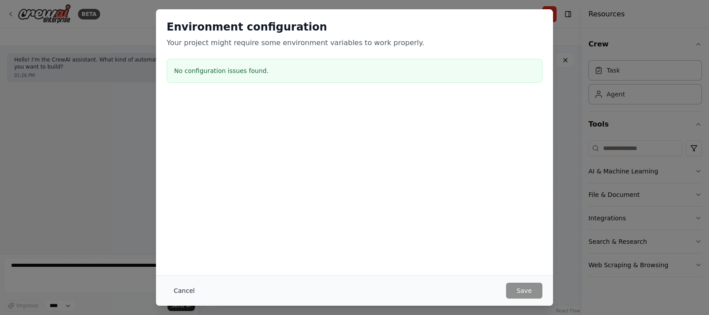
click at [183, 289] on button "Cancel" at bounding box center [184, 291] width 35 height 16
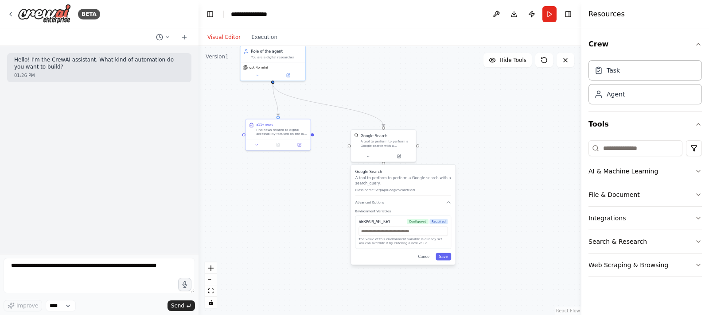
drag, startPoint x: 496, startPoint y: 98, endPoint x: 463, endPoint y: 128, distance: 44.5
click at [463, 128] on div ".deletable-edge-delete-btn { width: 20px; height: 20px; border: 0px solid #ffff…" at bounding box center [389, 180] width 383 height 269
click at [686, 47] on button "Crew" at bounding box center [644, 44] width 113 height 25
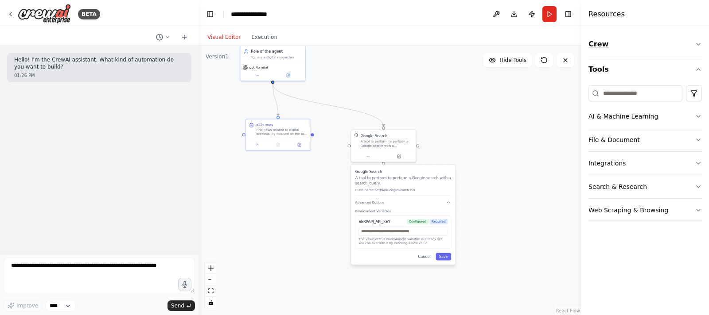
click at [686, 47] on button "Crew" at bounding box center [644, 44] width 113 height 25
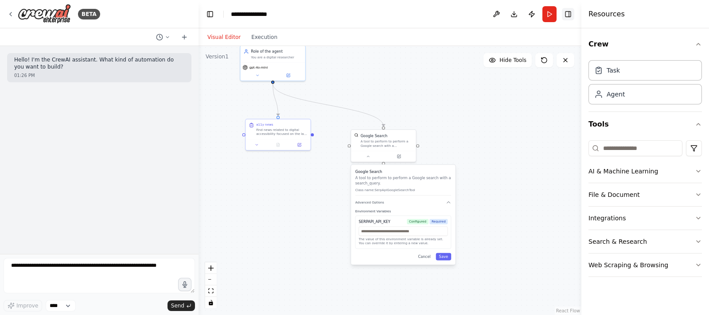
click at [571, 14] on button "Toggle Right Sidebar" at bounding box center [568, 14] width 12 height 12
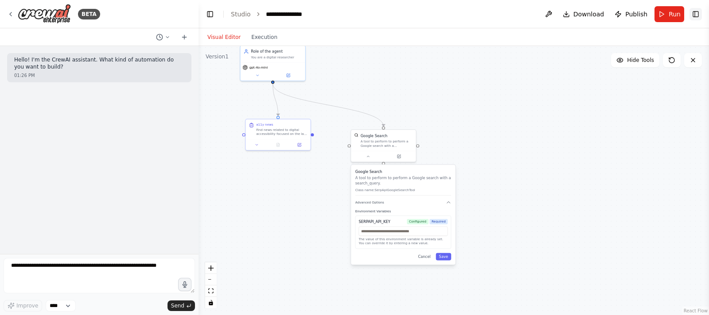
click at [694, 15] on button "Toggle Right Sidebar" at bounding box center [695, 14] width 12 height 12
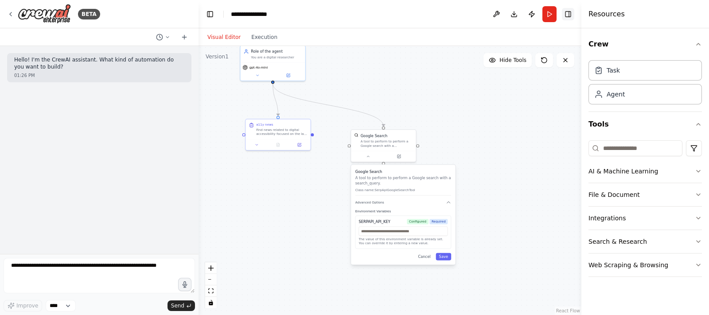
click at [574, 15] on button "Toggle Right Sidebar" at bounding box center [568, 14] width 12 height 12
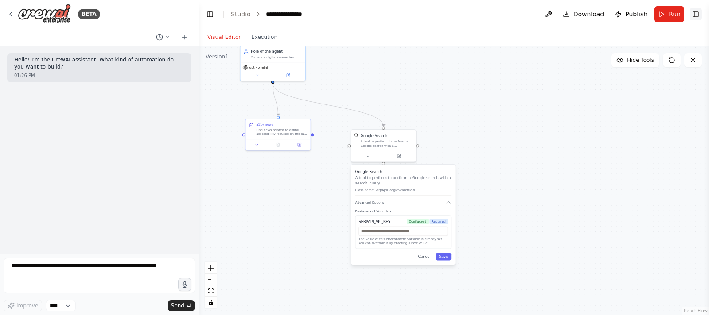
click at [697, 13] on button "Toggle Right Sidebar" at bounding box center [695, 14] width 12 height 12
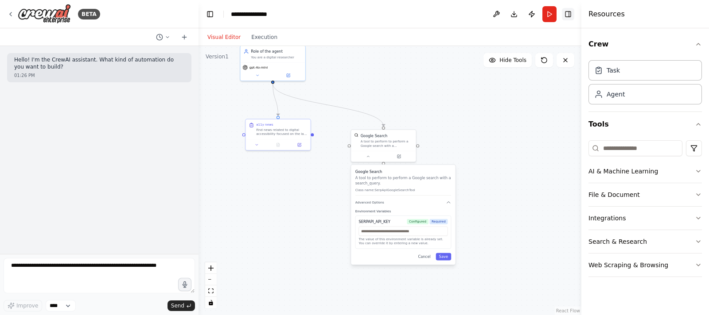
click at [574, 14] on button "Toggle Right Sidebar" at bounding box center [568, 14] width 12 height 12
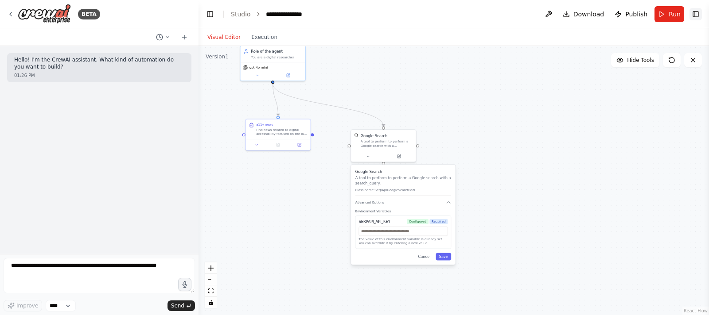
click at [694, 12] on button "Toggle Right Sidebar" at bounding box center [695, 14] width 12 height 12
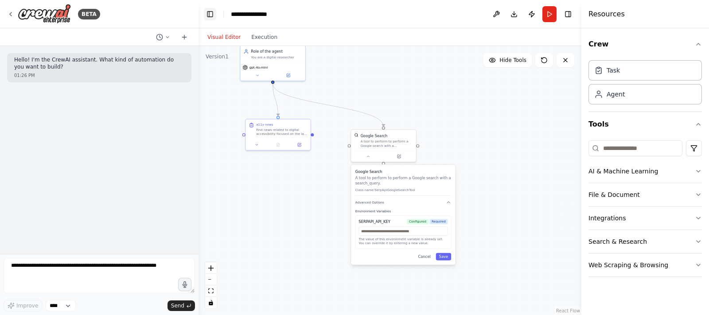
click at [208, 15] on button "Toggle Left Sidebar" at bounding box center [210, 14] width 12 height 12
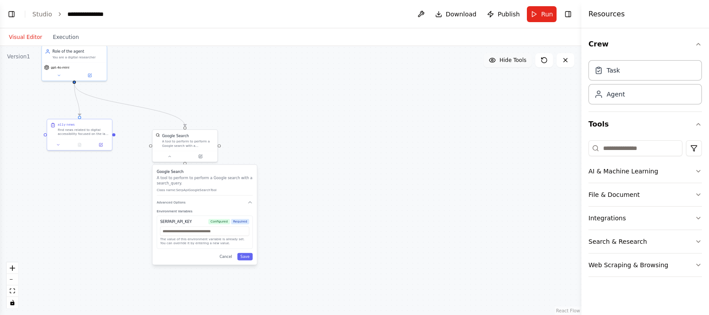
click at [508, 63] on span "Hide Tools" at bounding box center [512, 60] width 27 height 7
click at [508, 63] on span "Show Tools" at bounding box center [511, 60] width 29 height 7
click at [167, 155] on icon at bounding box center [169, 155] width 4 height 4
click at [181, 202] on span "Advanced Options" at bounding box center [171, 203] width 29 height 4
click at [183, 222] on div "SERPAPI_API_KEY" at bounding box center [175, 221] width 31 height 5
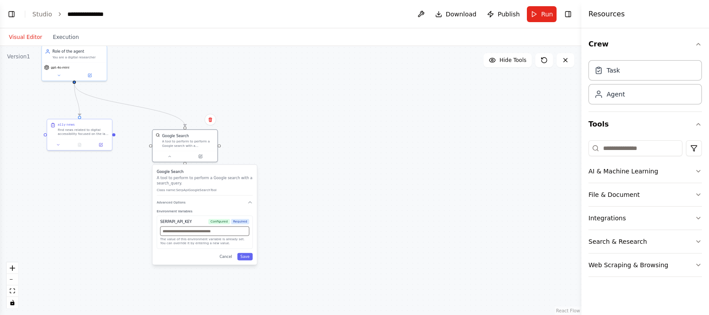
click at [186, 236] on input "text" at bounding box center [204, 231] width 89 height 9
paste input "**********"
type input "**********"
click at [251, 258] on button "Save" at bounding box center [245, 257] width 16 height 8
click at [543, 10] on span "Run" at bounding box center [547, 14] width 12 height 9
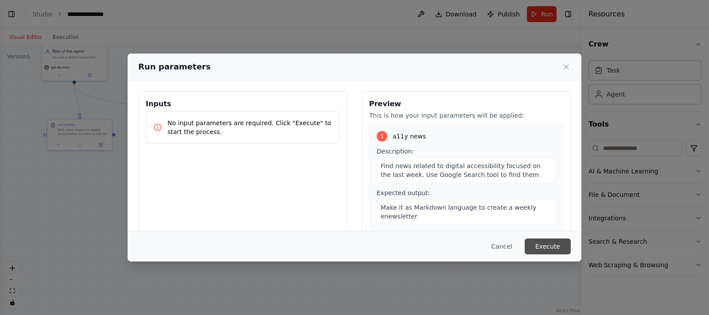
click at [555, 242] on button "Execute" at bounding box center [547, 247] width 46 height 16
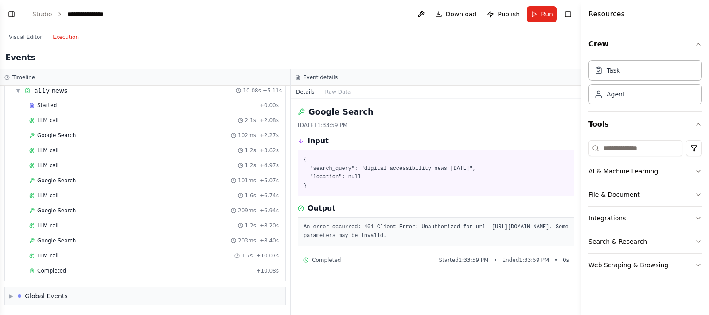
click at [71, 32] on button "Execution" at bounding box center [65, 37] width 37 height 11
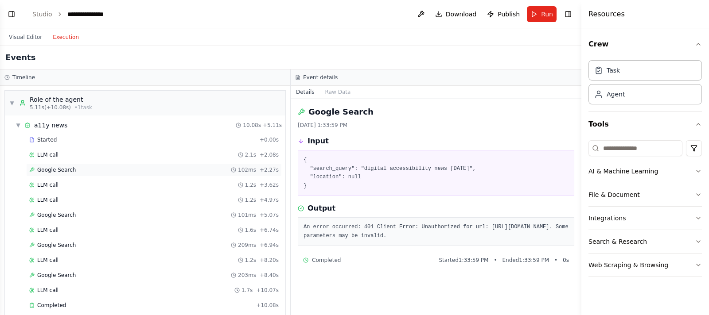
scroll to position [32, 0]
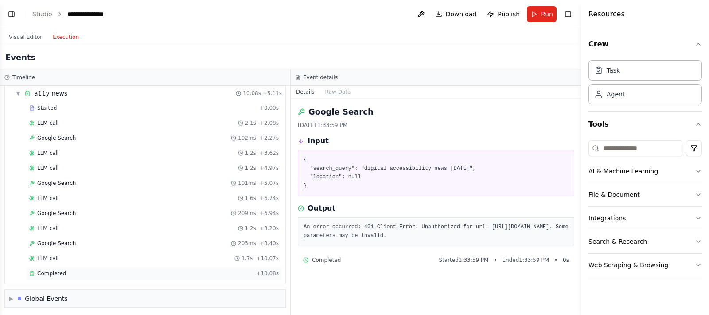
click at [100, 271] on div "Completed" at bounding box center [140, 273] width 223 height 7
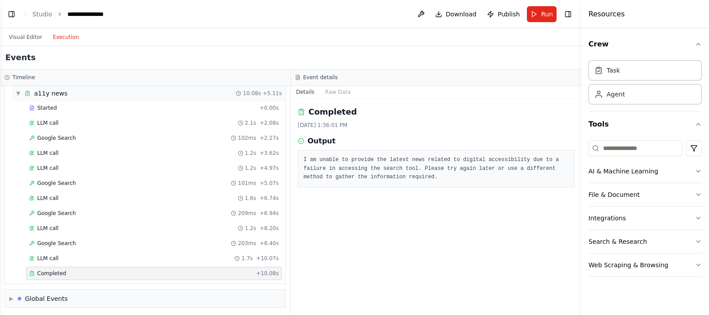
click at [16, 93] on span "▼" at bounding box center [18, 93] width 5 height 7
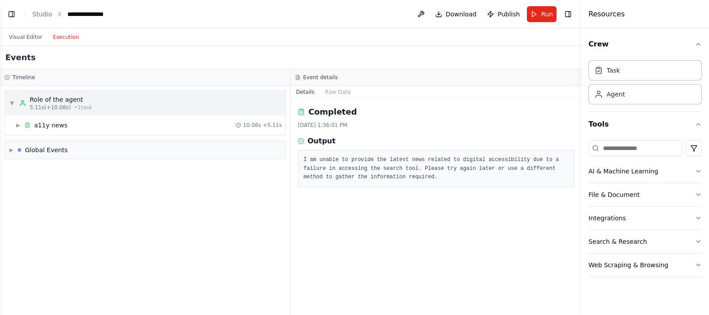
scroll to position [0, 0]
click at [112, 150] on div "▶ Global Events" at bounding box center [145, 150] width 280 height 18
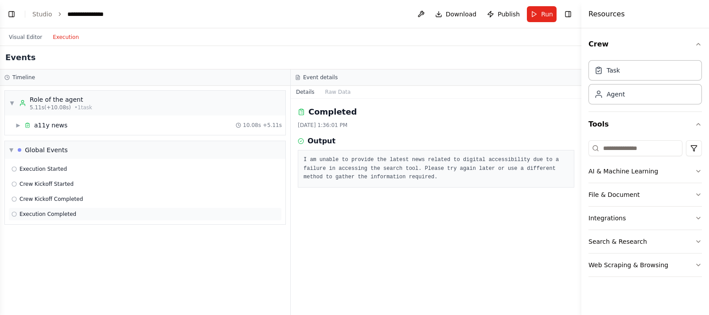
click at [73, 209] on div "Execution Completed" at bounding box center [144, 214] width 273 height 13
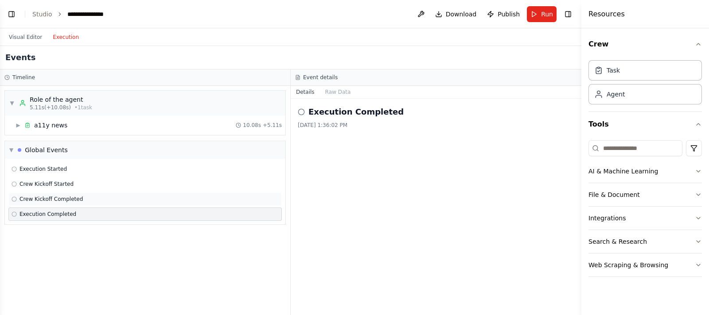
click at [71, 198] on span "Crew Kickoff Completed" at bounding box center [50, 199] width 63 height 7
click at [74, 185] on div "Crew Kickoff Started" at bounding box center [145, 184] width 267 height 7
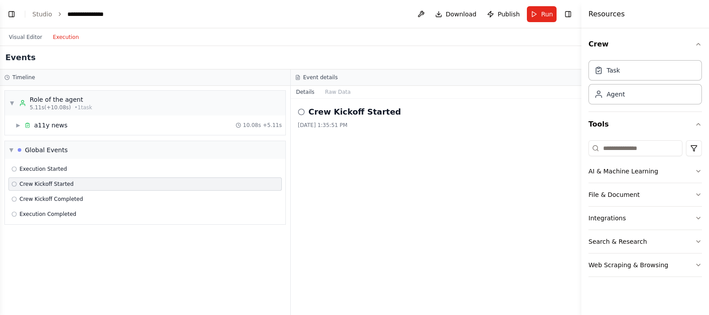
click at [73, 225] on div "▼ Role of the agent 5.11s (+10.08s) • 1 task ▶ a11y news 10.08s + 5.11s ▼ Globa…" at bounding box center [145, 200] width 290 height 229
click at [73, 214] on div "Execution Completed" at bounding box center [145, 214] width 267 height 7
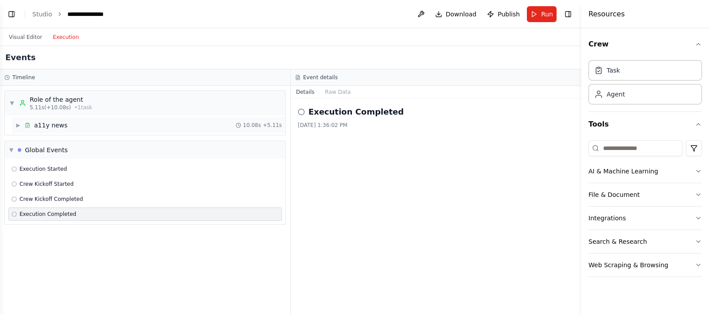
click at [32, 120] on div "▶ a11y news 10.08s + 5.11s" at bounding box center [148, 125] width 273 height 16
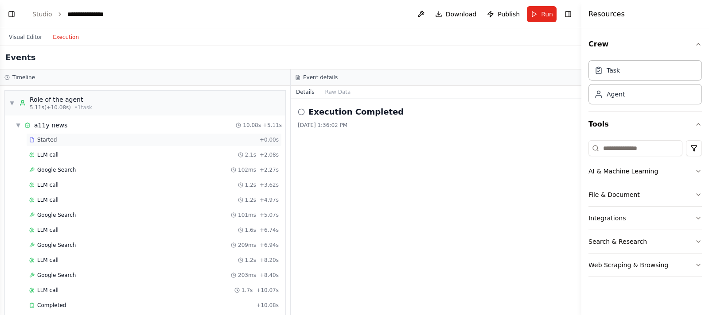
click at [51, 141] on span "Started" at bounding box center [46, 139] width 19 height 7
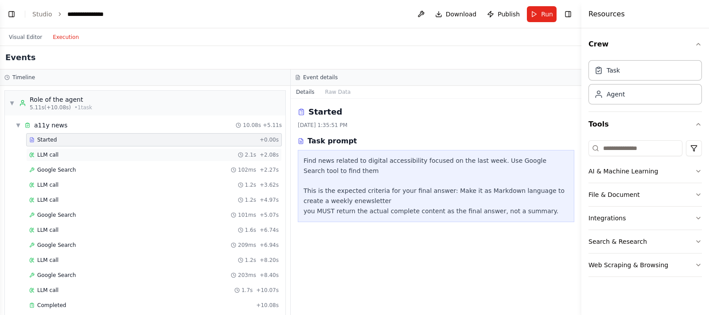
click at [64, 151] on div "LLM call 2.1s + 2.08s" at bounding box center [153, 154] width 249 height 7
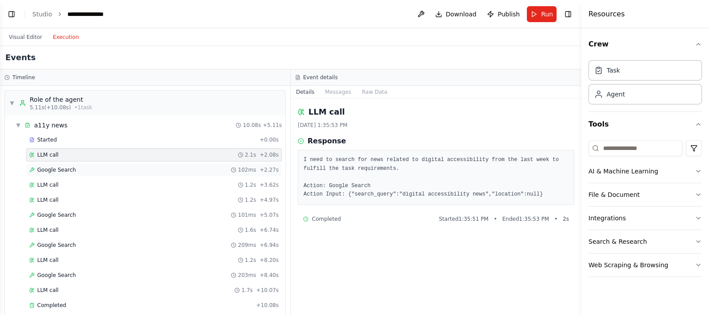
click at [66, 167] on span "Google Search" at bounding box center [56, 170] width 39 height 7
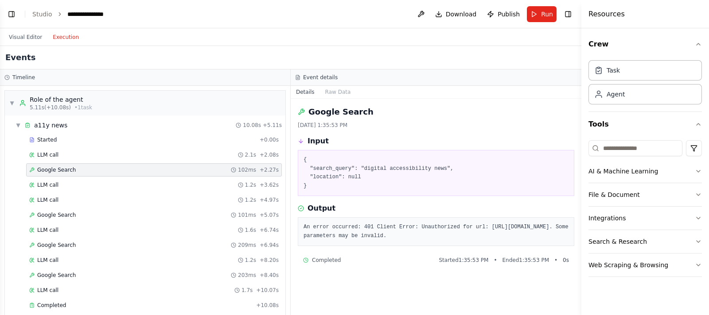
drag, startPoint x: 527, startPoint y: 235, endPoint x: 469, endPoint y: 236, distance: 58.5
click at [474, 230] on pre "An error occurred: 401 Client Error: Unauthorized for url: https://serpapi.com/…" at bounding box center [435, 231] width 265 height 17
copy pre "https://serpapi.com/search?q=digital+accessibility+news&api_key=e15ef85e410a845…"
click at [24, 36] on button "Visual Editor" at bounding box center [26, 37] width 44 height 11
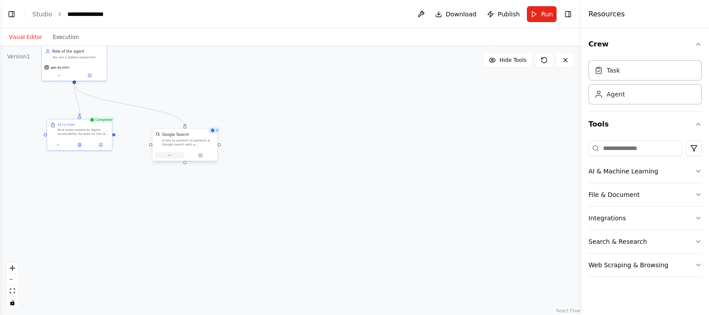
click at [164, 155] on button at bounding box center [170, 155] width 30 height 6
click at [246, 200] on button "Advanced Options" at bounding box center [205, 202] width 96 height 5
click at [210, 230] on input "text" at bounding box center [204, 231] width 89 height 9
paste input "**********"
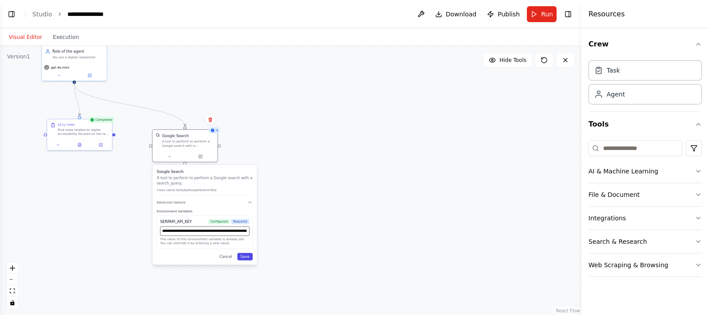
type input "**********"
click at [248, 256] on button "Save" at bounding box center [245, 257] width 16 height 8
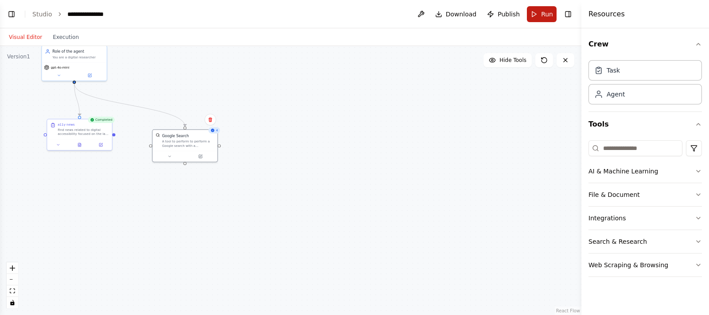
click at [540, 19] on button "Run" at bounding box center [542, 14] width 30 height 16
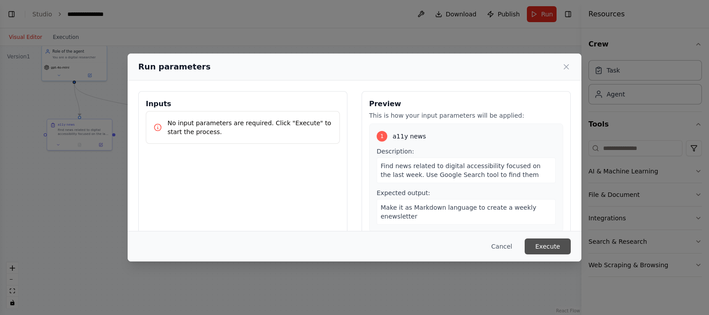
click at [546, 249] on button "Execute" at bounding box center [547, 247] width 46 height 16
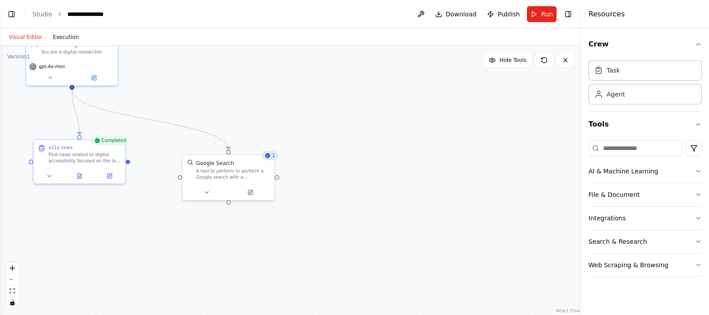
click at [56, 35] on button "Execution" at bounding box center [65, 37] width 37 height 11
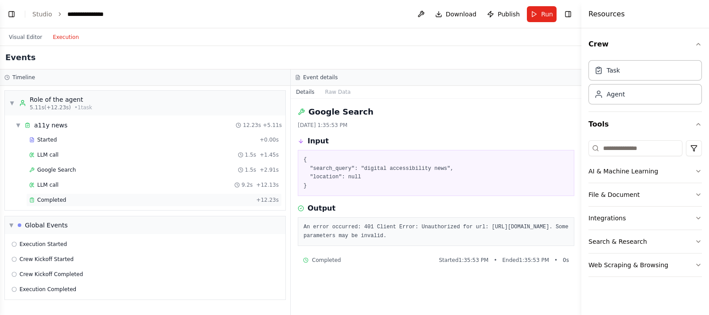
click at [121, 199] on div "Completed" at bounding box center [140, 200] width 223 height 7
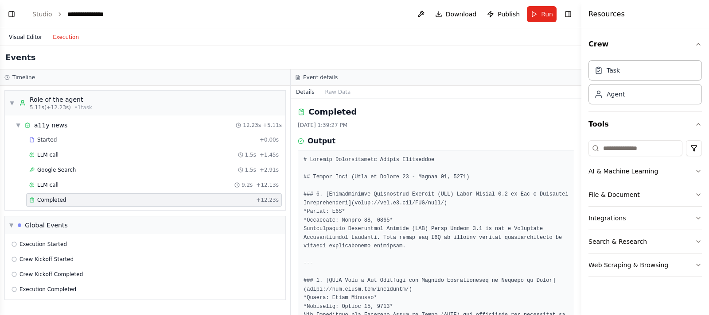
click at [20, 38] on button "Visual Editor" at bounding box center [26, 37] width 44 height 11
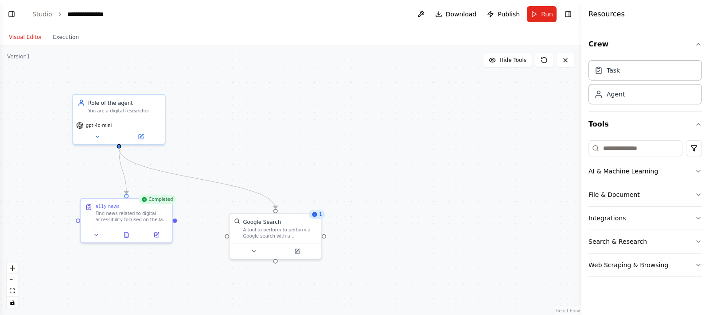
drag, startPoint x: 334, startPoint y: 125, endPoint x: 378, endPoint y: 178, distance: 68.9
click at [378, 178] on div ".deletable-edge-delete-btn { width: 20px; height: 20px; border: 0px solid #ffff…" at bounding box center [290, 180] width 581 height 269
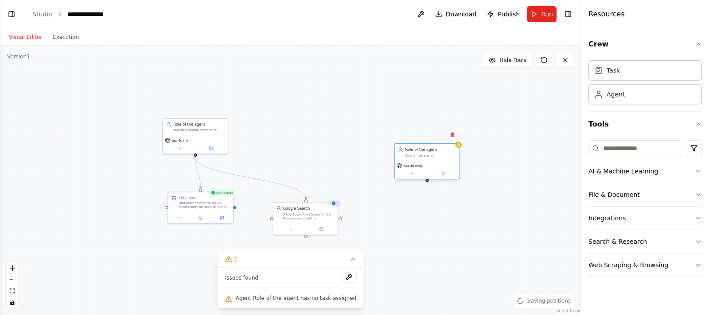
drag, startPoint x: 441, startPoint y: 142, endPoint x: 439, endPoint y: 167, distance: 24.9
click at [439, 167] on div "gpt-4o-mini" at bounding box center [427, 170] width 65 height 18
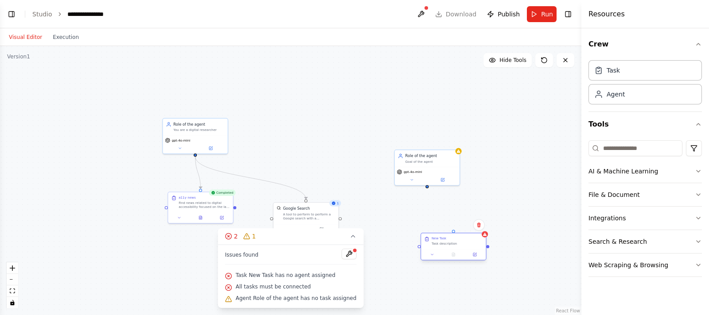
click at [443, 249] on div at bounding box center [453, 254] width 65 height 11
click at [410, 242] on div "New Task Task description" at bounding box center [416, 236] width 65 height 16
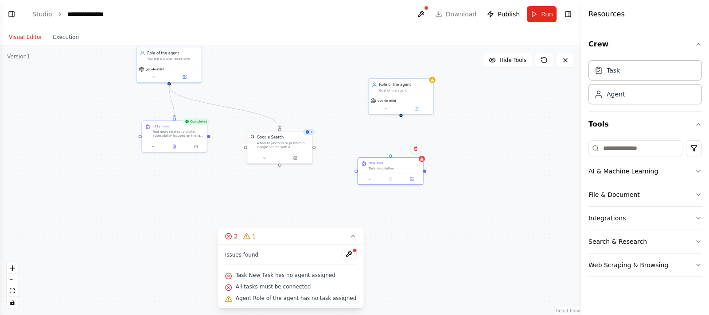
drag, startPoint x: 409, startPoint y: 210, endPoint x: 383, endPoint y: 139, distance: 76.0
click at [383, 139] on div ".deletable-edge-delete-btn { width: 20px; height: 20px; border: 0px solid #ffff…" at bounding box center [290, 180] width 581 height 269
drag, startPoint x: 332, startPoint y: 114, endPoint x: 122, endPoint y: 220, distance: 234.8
click at [122, 220] on div "gpt-4o-mini" at bounding box center [121, 220] width 61 height 5
drag, startPoint x: 396, startPoint y: 171, endPoint x: 210, endPoint y: 219, distance: 192.5
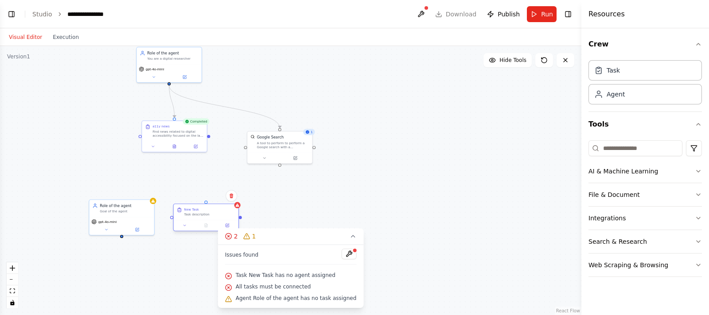
click at [210, 219] on div "New Task Task description" at bounding box center [206, 212] width 65 height 16
drag, startPoint x: 205, startPoint y: 202, endPoint x: 209, endPoint y: 136, distance: 66.5
click at [209, 136] on div "Role of the agent You are a digital researcher gpt-4o-mini Completed a11y news …" at bounding box center [362, 90] width 346 height 160
drag, startPoint x: 208, startPoint y: 136, endPoint x: 206, endPoint y: 203, distance: 67.8
click at [206, 171] on div "Role of the agent You are a digital researcher gpt-4o-mini Completed a11y news …" at bounding box center [362, 90] width 346 height 160
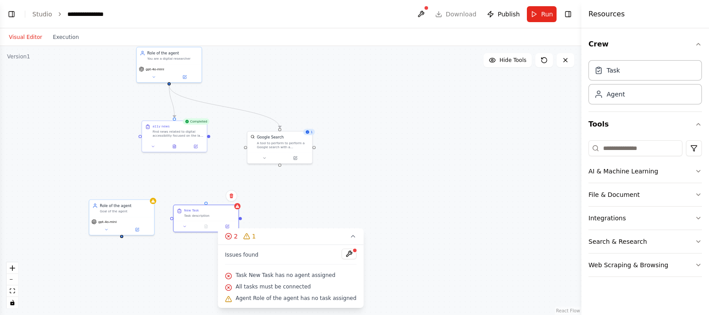
click at [121, 237] on div at bounding box center [121, 236] width 3 height 3
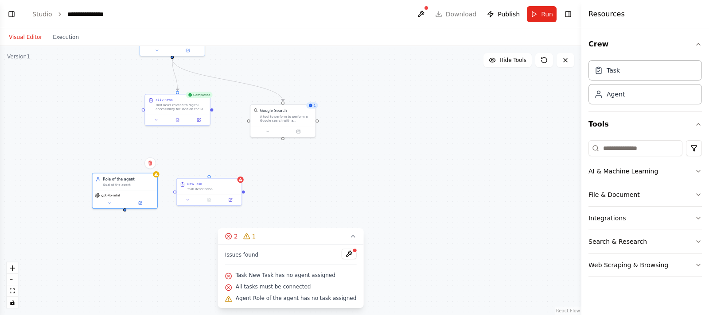
drag, startPoint x: 292, startPoint y: 214, endPoint x: 297, endPoint y: 180, distance: 34.0
click at [297, 180] on div ".deletable-edge-delete-btn { width: 20px; height: 20px; border: 0px solid #ffff…" at bounding box center [290, 180] width 581 height 269
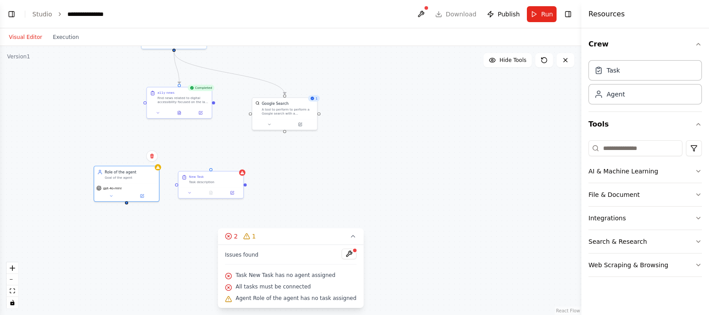
click at [245, 185] on div ".deletable-edge-delete-btn { width: 20px; height: 20px; border: 0px solid #ffff…" at bounding box center [290, 180] width 581 height 269
drag, startPoint x: 244, startPoint y: 184, endPoint x: 216, endPoint y: 105, distance: 84.1
click at [216, 105] on div ".deletable-edge-delete-btn { width: 20px; height: 20px; border: 0px solid #ffff…" at bounding box center [290, 180] width 581 height 269
drag, startPoint x: 128, startPoint y: 202, endPoint x: 181, endPoint y: 187, distance: 55.8
click at [194, 137] on div "Role of the agent You are a digital researcher gpt-4o-mini Completed a11y news …" at bounding box center [367, 57] width 346 height 160
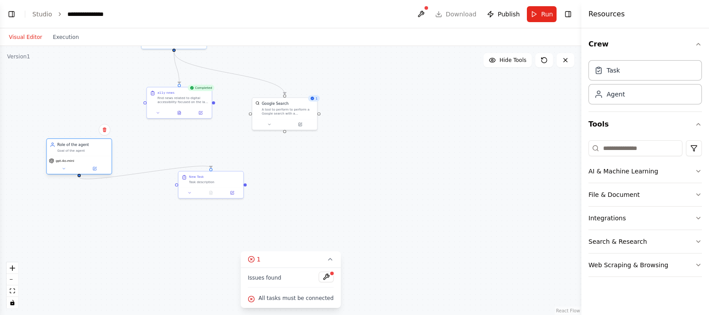
drag, startPoint x: 144, startPoint y: 182, endPoint x: 100, endPoint y: 158, distance: 50.0
click at [100, 158] on div "gpt-4o-mini" at bounding box center [79, 165] width 65 height 18
drag, startPoint x: 200, startPoint y: 188, endPoint x: 152, endPoint y: 210, distance: 52.8
click at [152, 202] on div "New Task Task description" at bounding box center [152, 194] width 65 height 16
drag, startPoint x: 183, startPoint y: 210, endPoint x: 214, endPoint y: 105, distance: 109.7
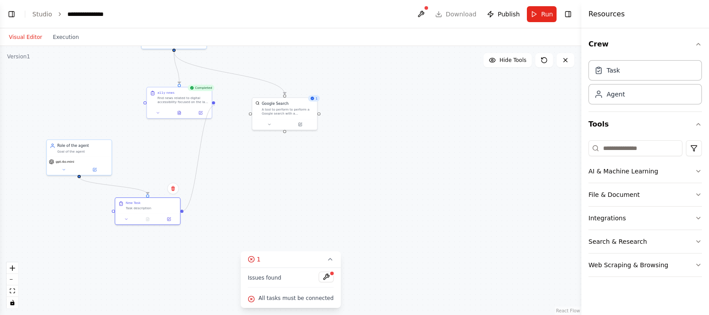
click at [214, 105] on div ".deletable-edge-delete-btn { width: 20px; height: 20px; border: 0px solid #ffff…" at bounding box center [290, 180] width 581 height 269
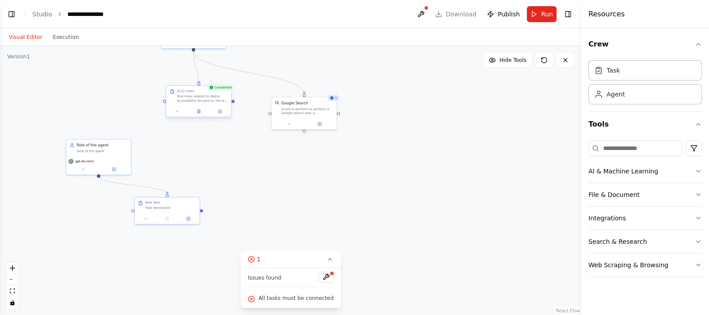
drag, startPoint x: 146, startPoint y: 103, endPoint x: 165, endPoint y: 102, distance: 19.5
click at [165, 102] on div ".deletable-edge-delete-btn { width: 20px; height: 20px; border: 0px solid #ffff…" at bounding box center [290, 180] width 581 height 269
click at [338, 112] on div at bounding box center [338, 112] width 3 height 3
drag, startPoint x: 301, startPoint y: 122, endPoint x: 331, endPoint y: 145, distance: 37.6
click at [330, 145] on button at bounding box center [315, 144] width 30 height 6
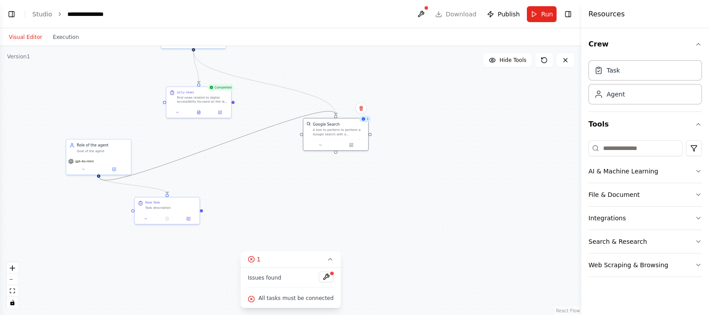
drag, startPoint x: 255, startPoint y: 133, endPoint x: 271, endPoint y: 192, distance: 61.0
click at [271, 192] on div ".deletable-edge-delete-btn { width: 20px; height: 20px; border: 0px solid #ffff…" at bounding box center [290, 180] width 581 height 269
drag, startPoint x: 101, startPoint y: 156, endPoint x: 455, endPoint y: 79, distance: 361.8
click at [455, 79] on div "Role of the agent Goal of the agent gpt-4o-mini" at bounding box center [452, 82] width 66 height 36
drag, startPoint x: 173, startPoint y: 206, endPoint x: 405, endPoint y: 199, distance: 232.2
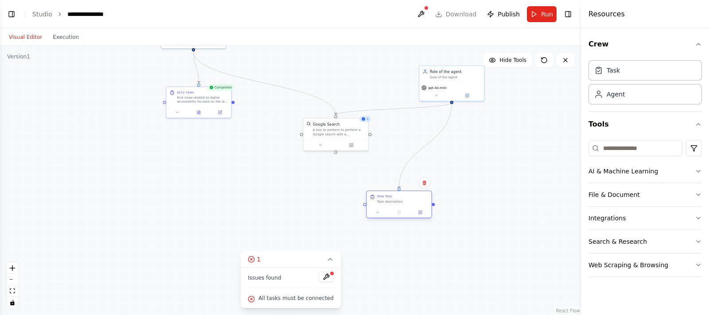
click at [405, 199] on div "New Task Task description" at bounding box center [402, 198] width 51 height 9
click at [434, 95] on icon at bounding box center [436, 95] width 4 height 4
click at [458, 138] on textarea "**********" at bounding box center [471, 141] width 96 height 18
click at [167, 156] on div ".deletable-edge-delete-btn { width: 20px; height: 20px; border: 0px solid #ffff…" at bounding box center [290, 180] width 581 height 269
click at [11, 14] on button "Toggle Left Sidebar" at bounding box center [11, 14] width 12 height 12
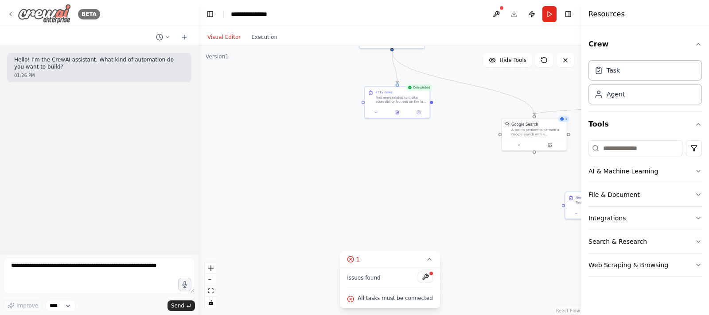
click at [13, 8] on div "BETA" at bounding box center [53, 14] width 93 height 20
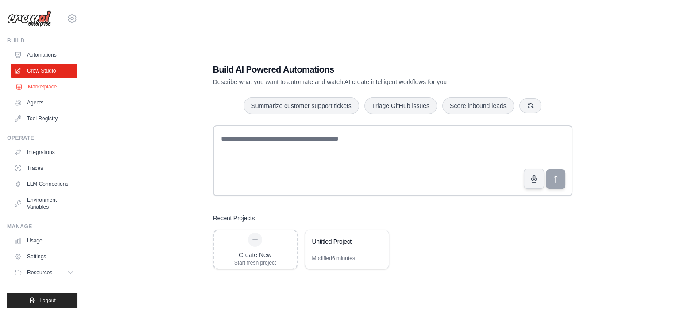
click at [43, 83] on link "Marketplace" at bounding box center [45, 87] width 67 height 14
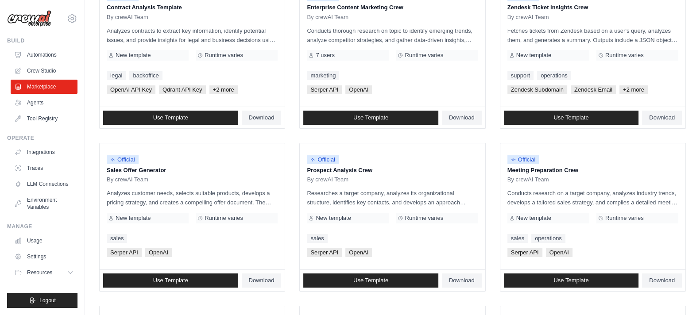
scroll to position [166, 0]
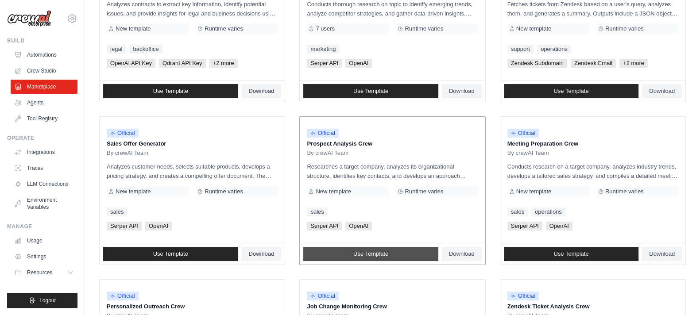
click at [396, 254] on link "Use Template" at bounding box center [370, 254] width 135 height 14
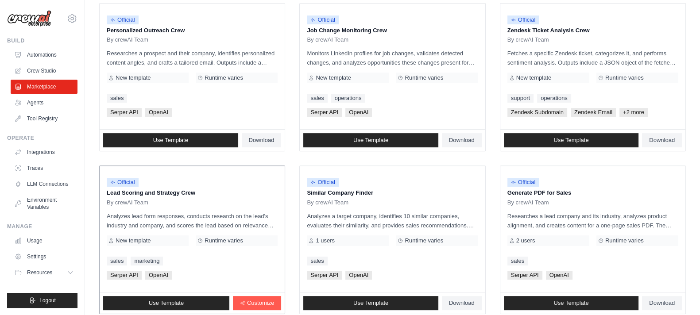
scroll to position [498, 0]
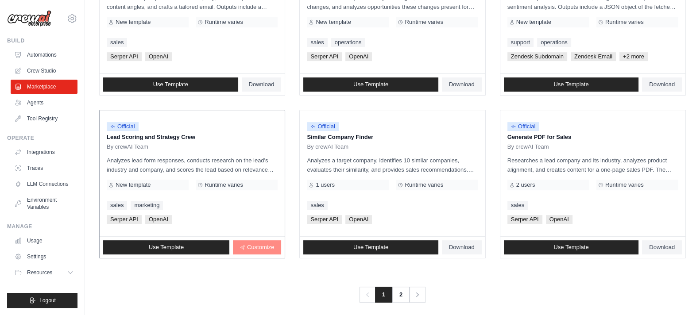
click at [257, 246] on span "Customize" at bounding box center [260, 247] width 27 height 7
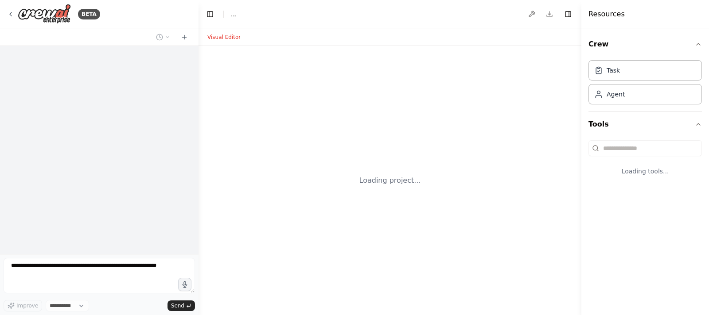
select select "****"
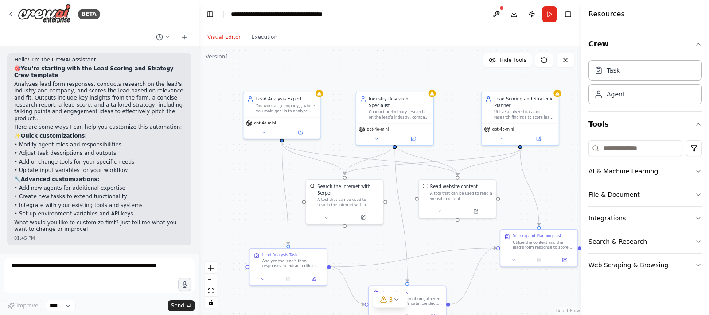
drag, startPoint x: 249, startPoint y: 187, endPoint x: 201, endPoint y: 132, distance: 73.2
click at [201, 132] on div ".deletable-edge-delete-btn { width: 20px; height: 20px; border: 0px solid #ffff…" at bounding box center [389, 180] width 383 height 269
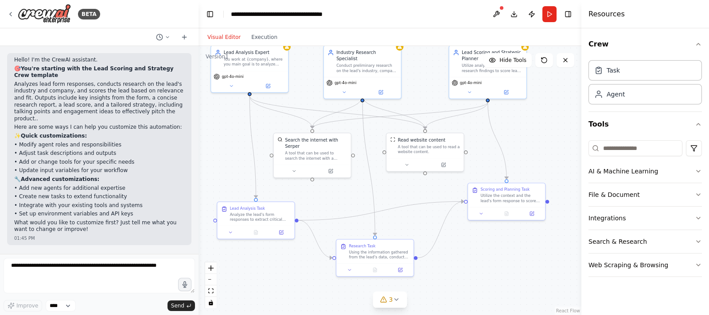
drag, startPoint x: 219, startPoint y: 172, endPoint x: 232, endPoint y: 164, distance: 15.7
click at [232, 164] on div ".deletable-edge-delete-btn { width: 20px; height: 20px; border: 0px solid #ffff…" at bounding box center [389, 180] width 383 height 269
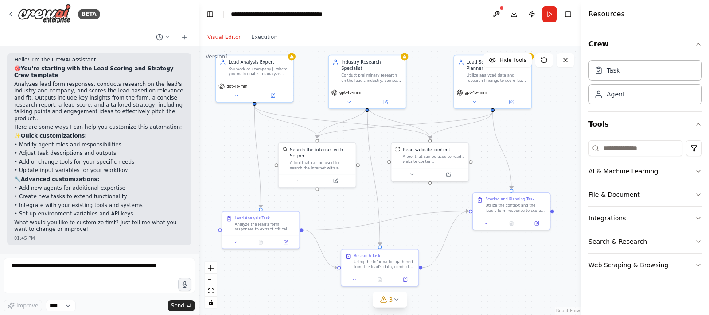
drag, startPoint x: 488, startPoint y: 265, endPoint x: 487, endPoint y: 277, distance: 12.0
click at [487, 277] on div ".deletable-edge-delete-btn { width: 20px; height: 20px; border: 0px solid #ffff…" at bounding box center [389, 180] width 383 height 269
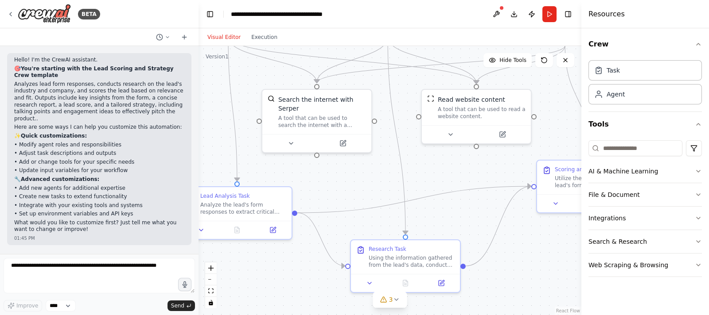
drag, startPoint x: 253, startPoint y: 261, endPoint x: 268, endPoint y: 256, distance: 15.3
click at [268, 256] on div ".deletable-edge-delete-btn { width: 20px; height: 20px; border: 0px solid #ffff…" at bounding box center [389, 180] width 383 height 269
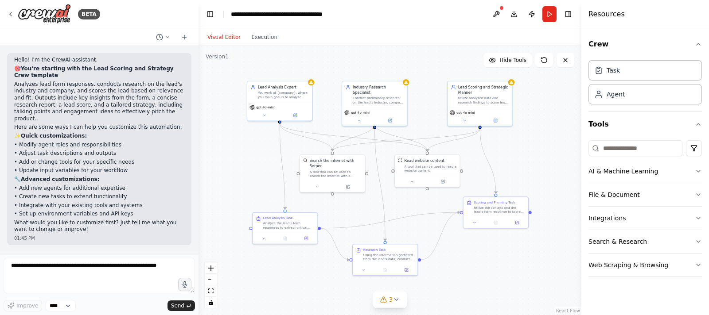
drag, startPoint x: 540, startPoint y: 121, endPoint x: 528, endPoint y: 149, distance: 30.9
click at [528, 149] on div ".deletable-edge-delete-btn { width: 20px; height: 20px; border: 0px solid #ffff…" at bounding box center [389, 180] width 383 height 269
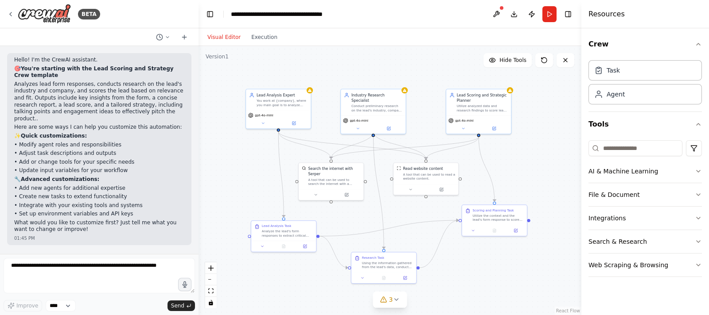
drag, startPoint x: 537, startPoint y: 121, endPoint x: 526, endPoint y: 143, distance: 24.8
click at [526, 143] on div ".deletable-edge-delete-btn { width: 20px; height: 20px; border: 0px solid #ffff…" at bounding box center [389, 180] width 383 height 269
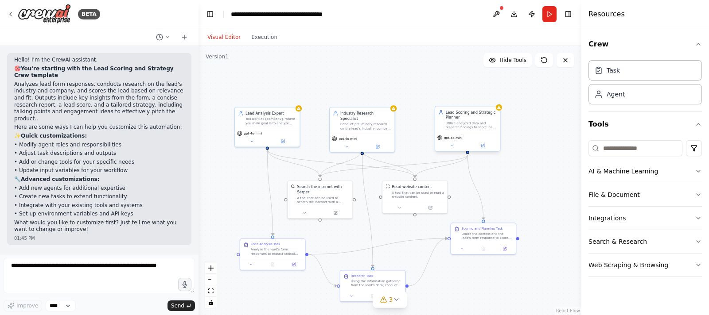
click at [481, 127] on div "Utilize analyzed data and research findings to score leads and suggest an appro…" at bounding box center [471, 125] width 51 height 8
click at [500, 112] on div "Lead Scoring and Strategic Planner Utilize analyzed data and research findings …" at bounding box center [468, 129] width 66 height 46
click at [493, 19] on button at bounding box center [496, 14] width 14 height 16
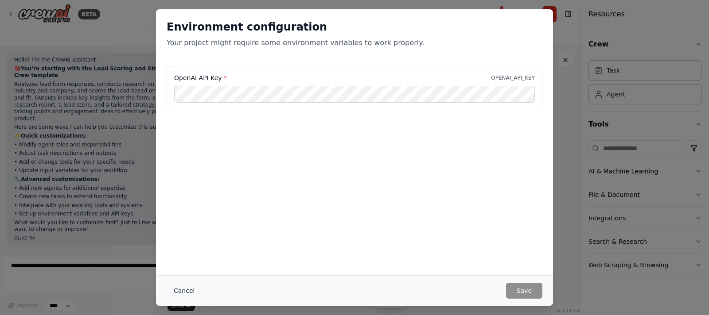
click at [181, 288] on button "Cancel" at bounding box center [184, 291] width 35 height 16
